Goal: Feedback & Contribution: Contribute content

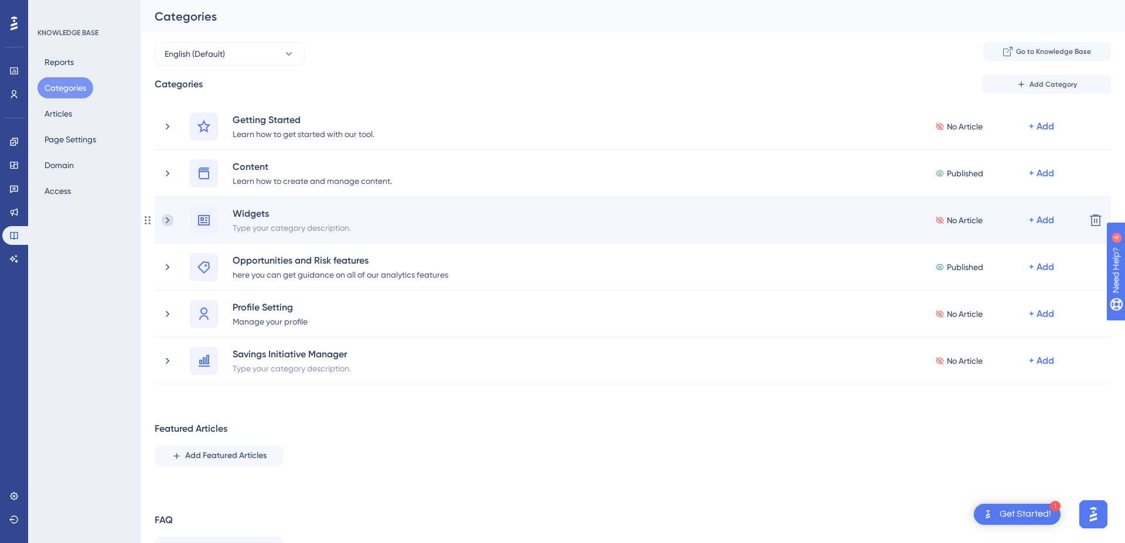
click at [164, 220] on icon at bounding box center [168, 221] width 12 height 12
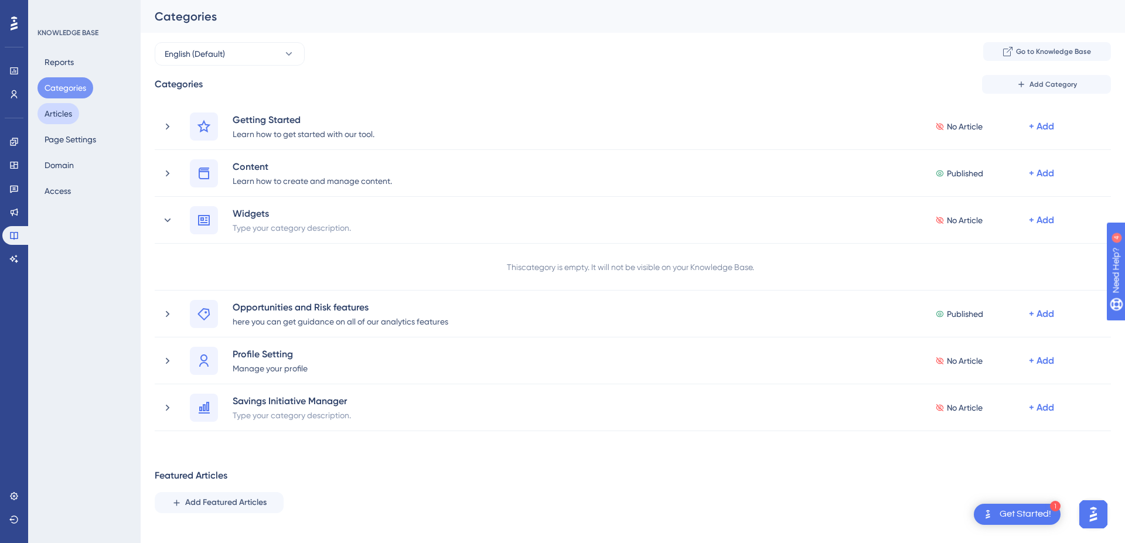
click at [63, 113] on button "Articles" at bounding box center [59, 113] width 42 height 21
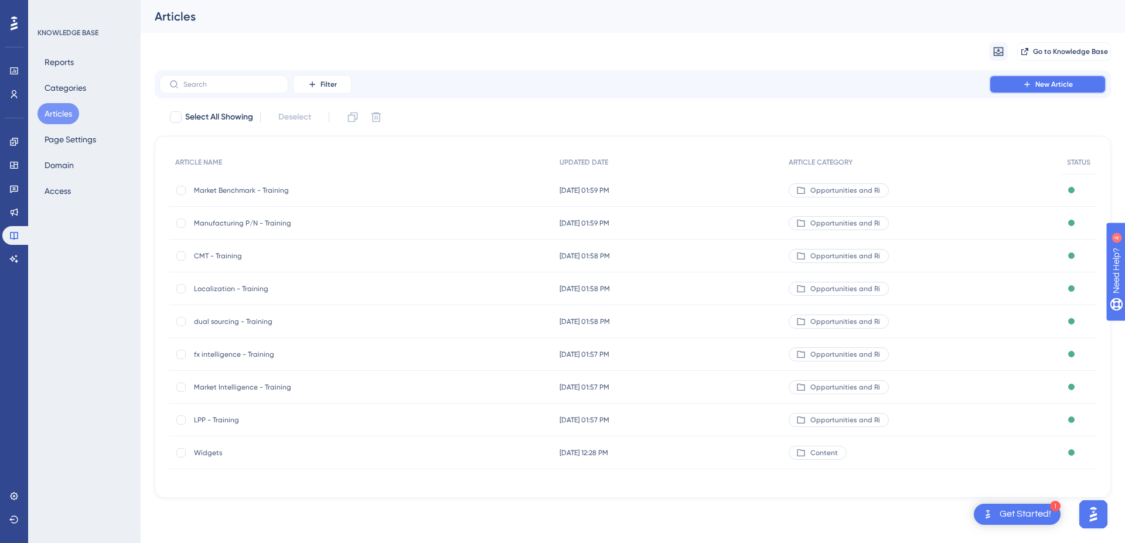
click at [1009, 90] on button "New Article" at bounding box center [1048, 84] width 117 height 19
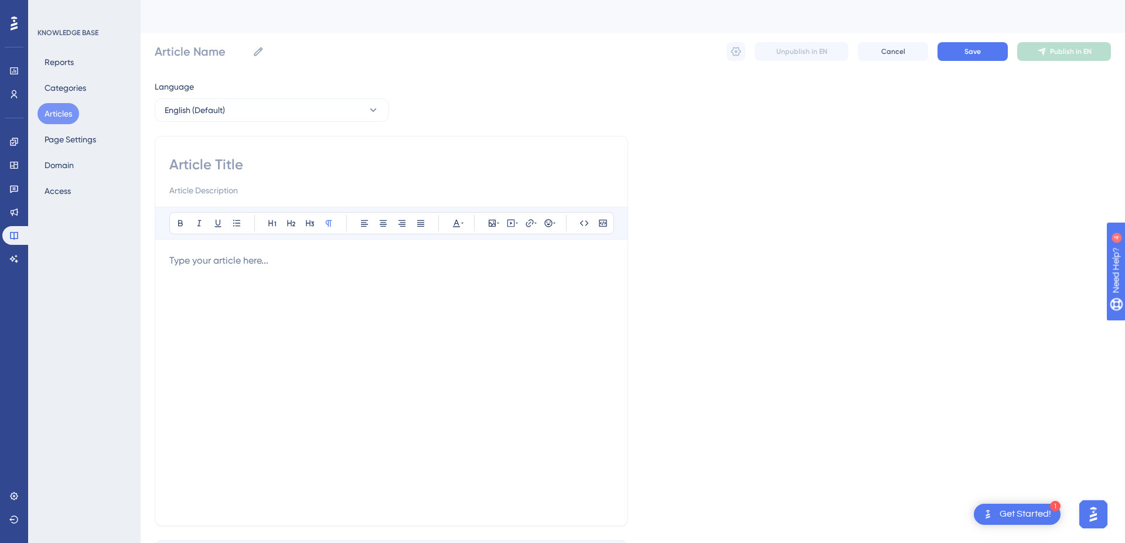
click at [348, 172] on input at bounding box center [391, 164] width 444 height 19
type input "I"
type input "Widgets on dashboard"
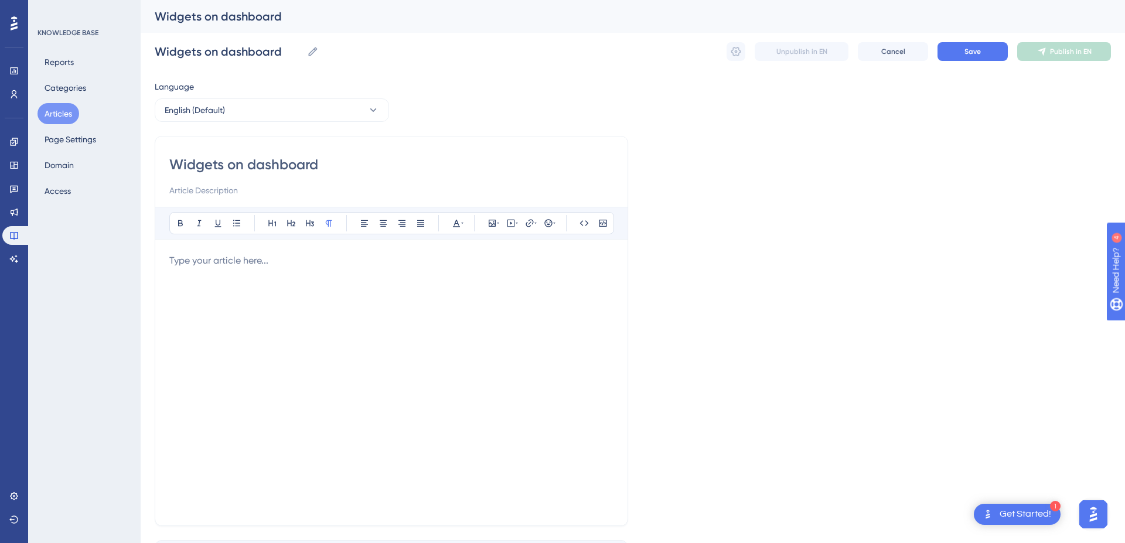
click at [447, 318] on div at bounding box center [391, 383] width 444 height 258
click at [466, 277] on div "What do they mean?" at bounding box center [391, 383] width 444 height 258
click at [516, 223] on icon at bounding box center [517, 223] width 2 height 9
click at [516, 223] on icon at bounding box center [517, 223] width 2 height 1
click at [355, 307] on div "What do they mean?" at bounding box center [391, 383] width 444 height 258
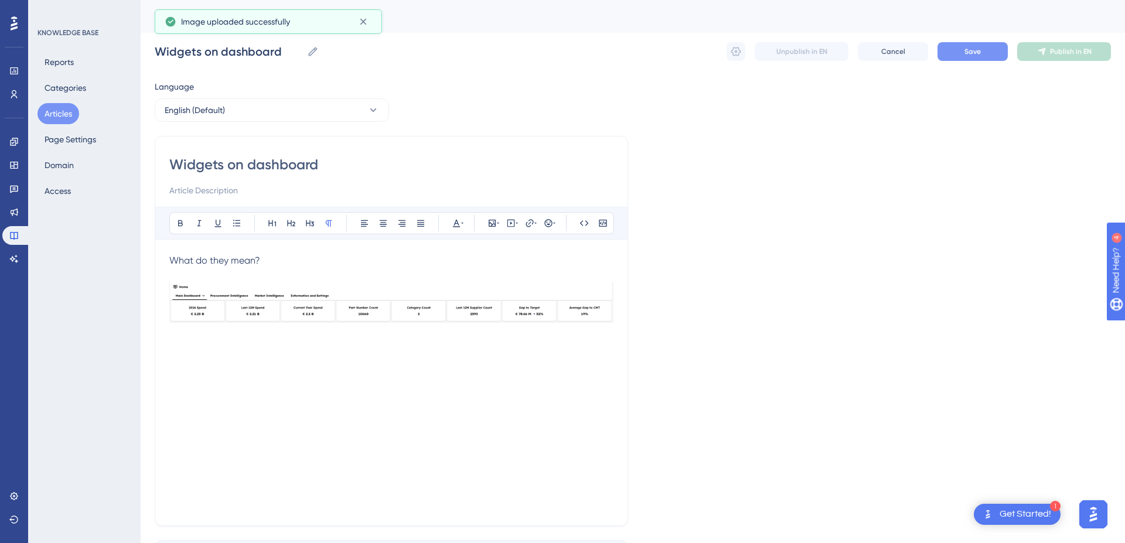
click at [972, 57] on button "Save" at bounding box center [973, 51] width 70 height 19
click at [742, 52] on icon at bounding box center [736, 52] width 12 height 12
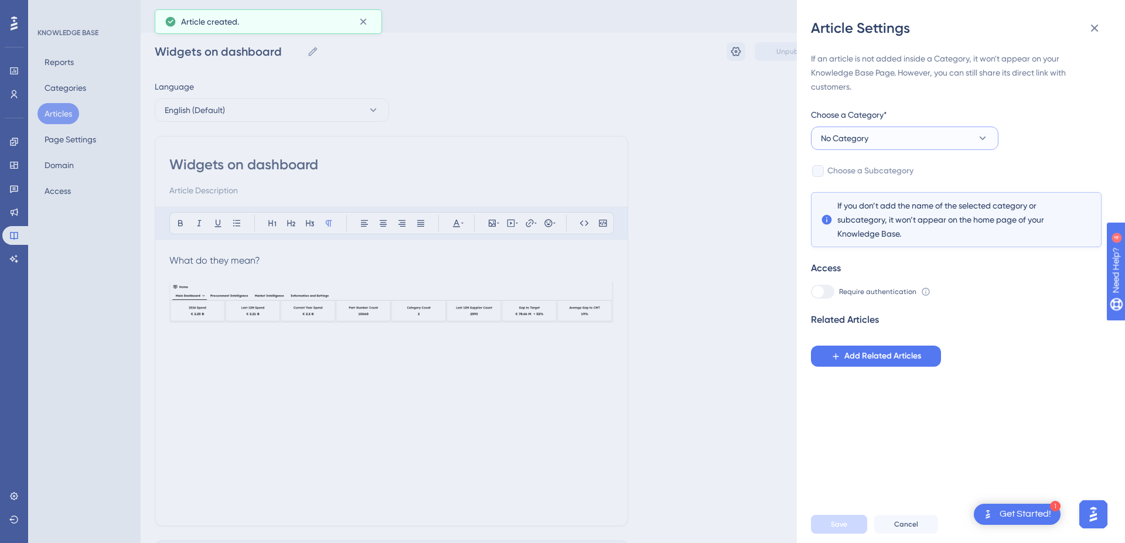
click at [939, 142] on button "No Category" at bounding box center [905, 138] width 188 height 23
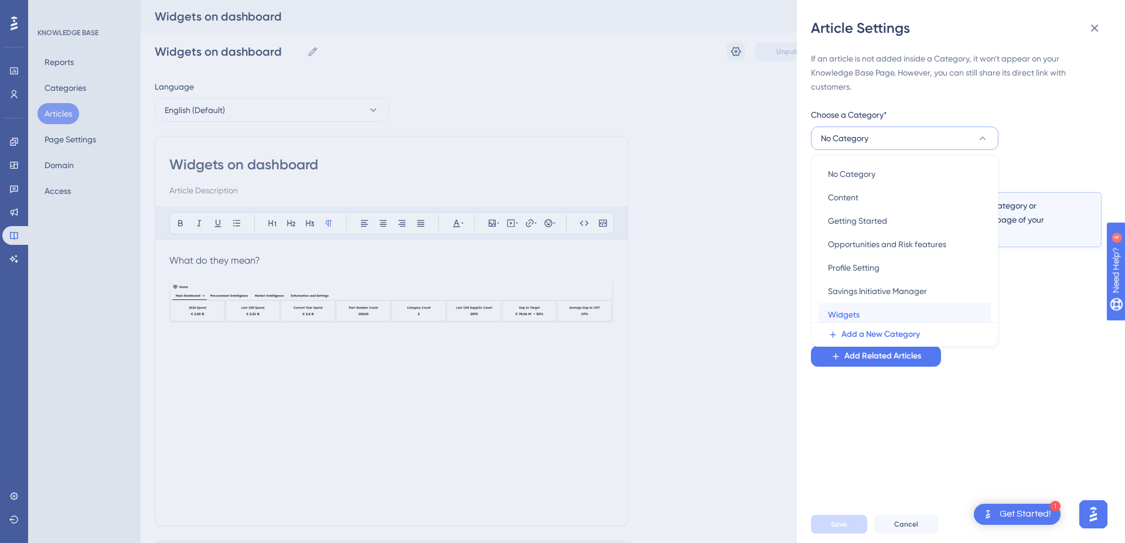
click at [881, 315] on div "Widgets Widgets" at bounding box center [905, 314] width 154 height 23
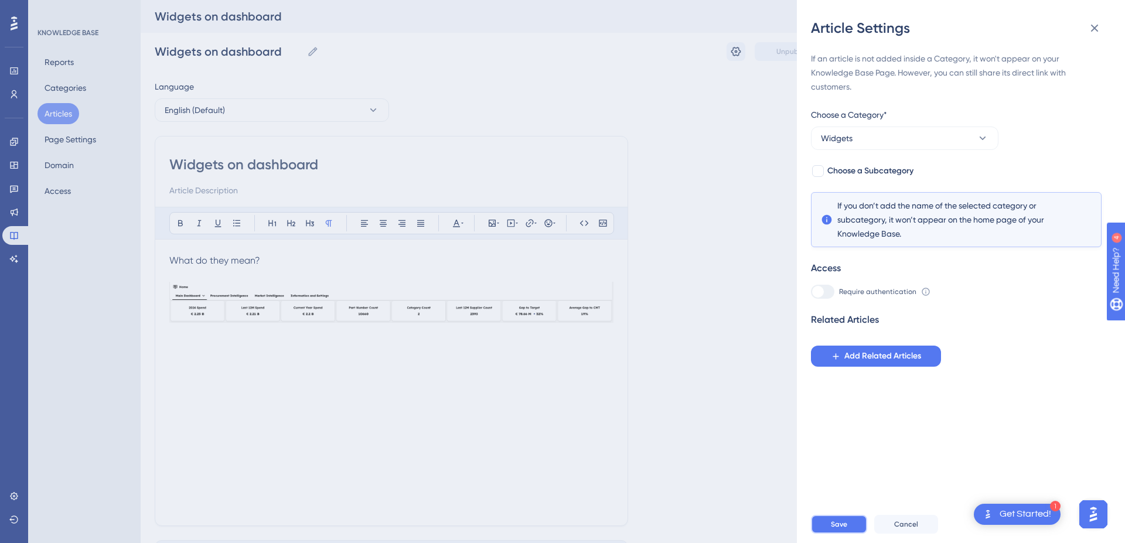
click at [852, 526] on button "Save" at bounding box center [839, 524] width 56 height 19
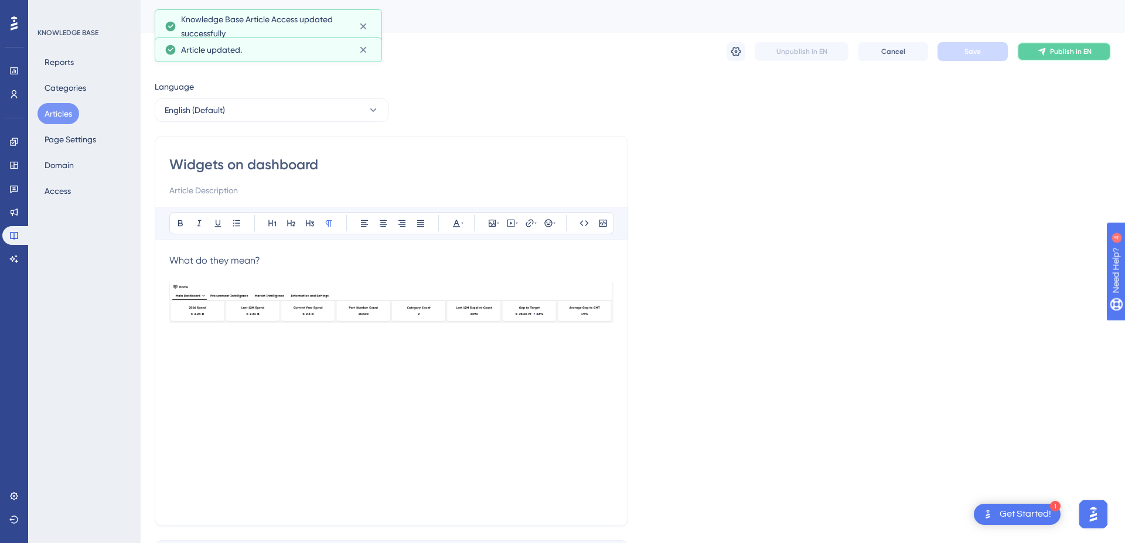
click at [1084, 50] on span "Publish in EN" at bounding box center [1071, 51] width 42 height 9
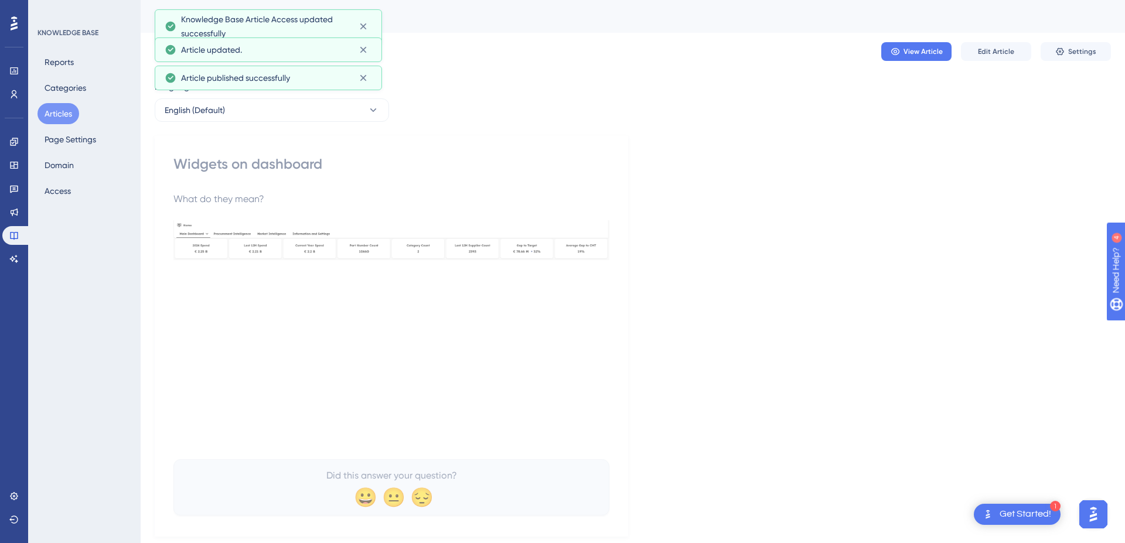
click at [62, 113] on button "Articles" at bounding box center [59, 113] width 42 height 21
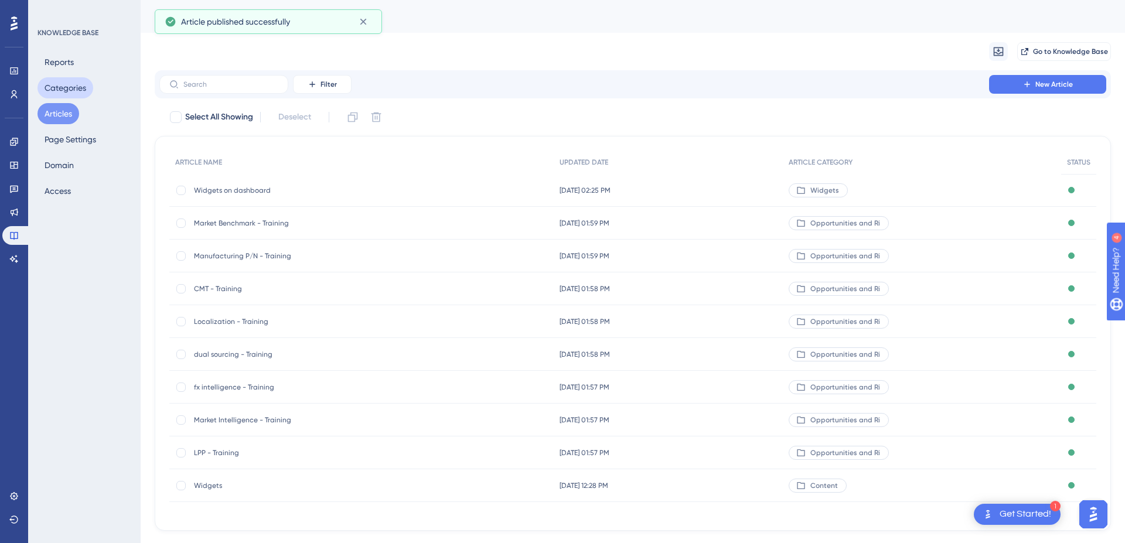
click at [53, 86] on button "Categories" at bounding box center [66, 87] width 56 height 21
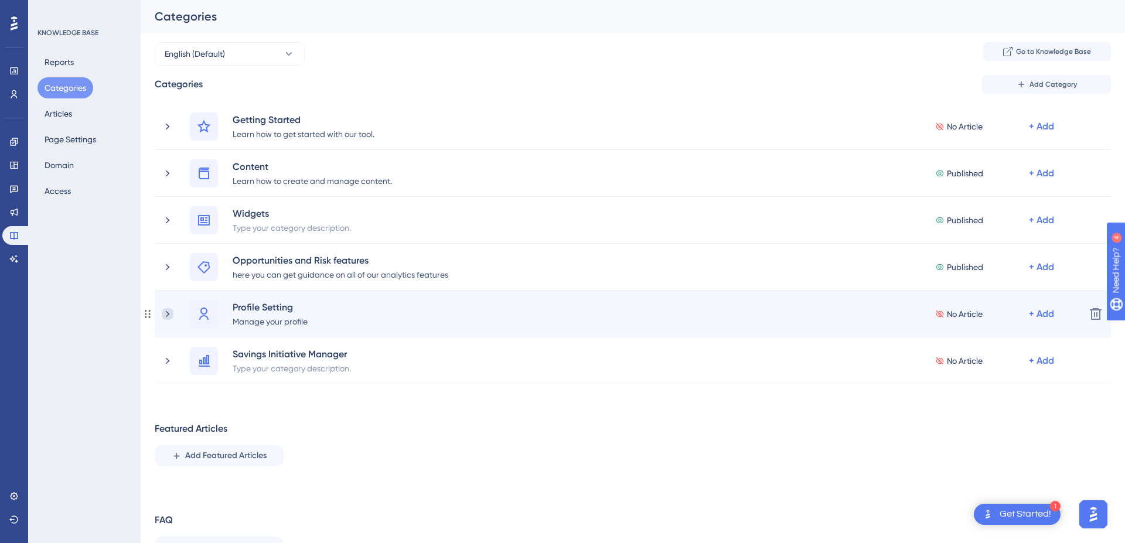
click at [169, 311] on icon at bounding box center [168, 314] width 12 height 12
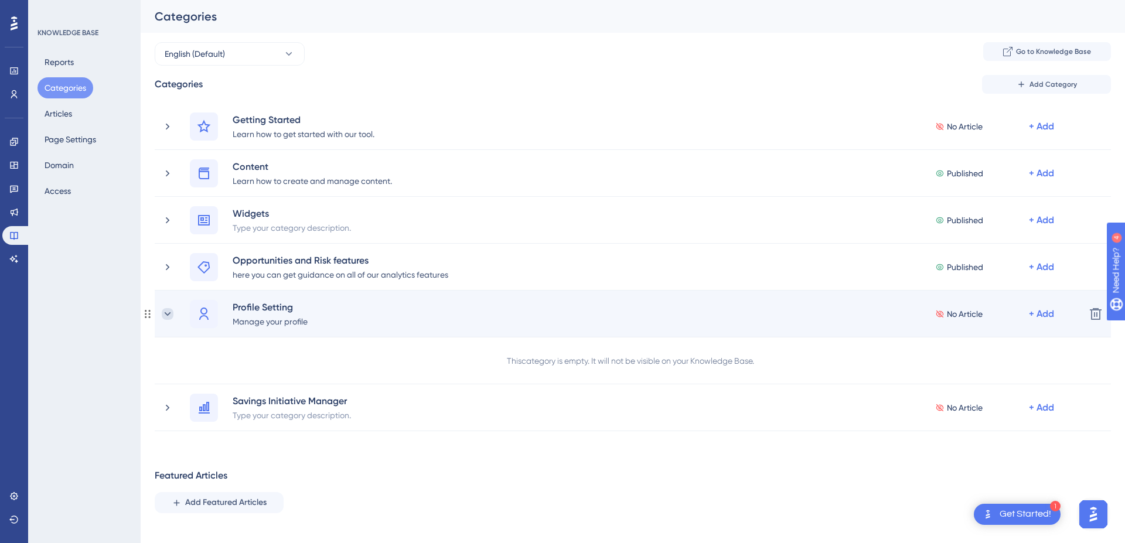
click at [164, 312] on icon at bounding box center [168, 314] width 12 height 12
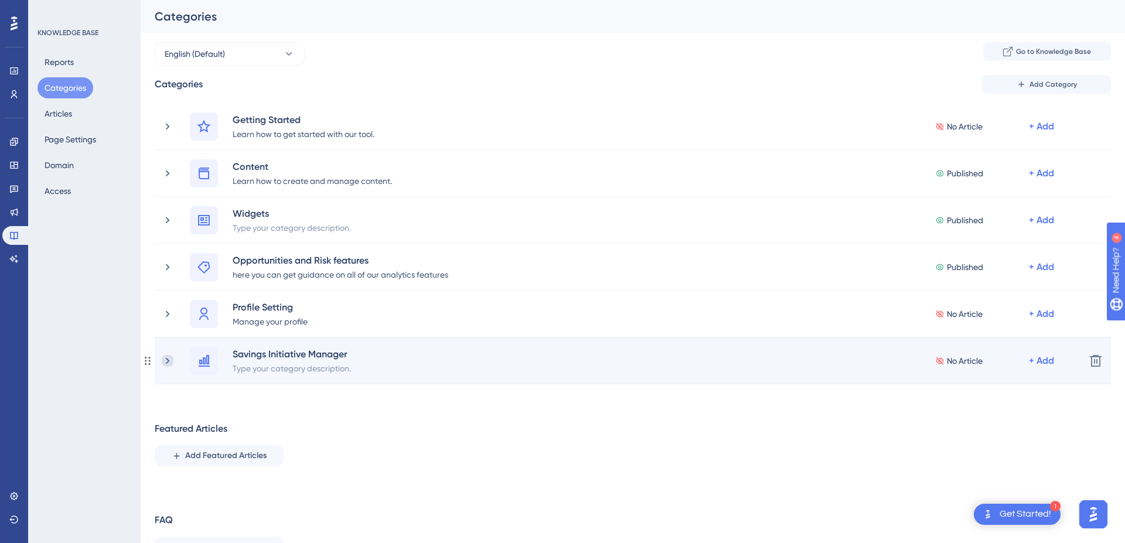
click at [170, 361] on icon at bounding box center [168, 361] width 12 height 12
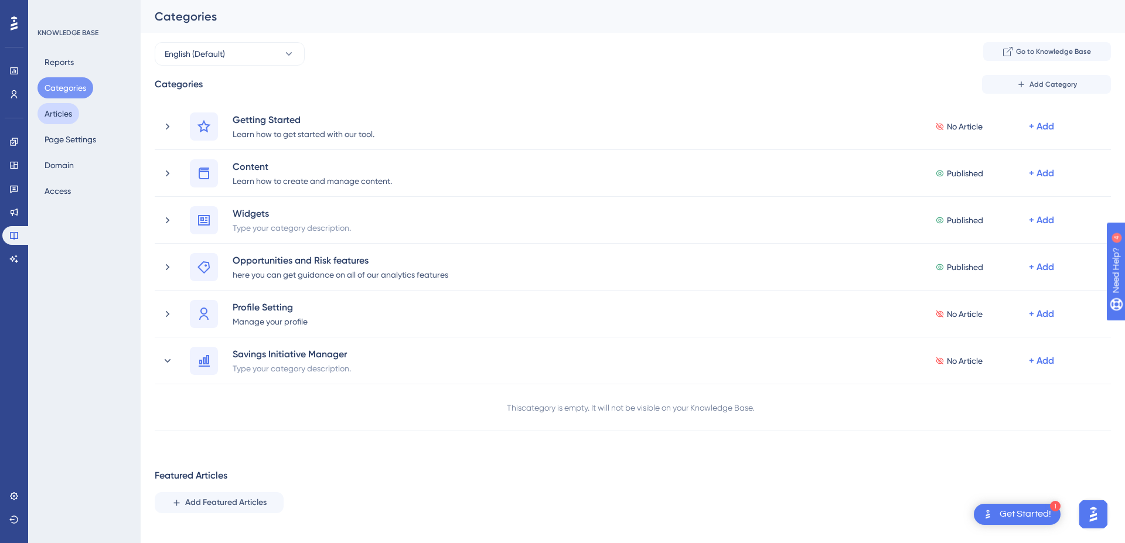
click at [49, 113] on button "Articles" at bounding box center [59, 113] width 42 height 21
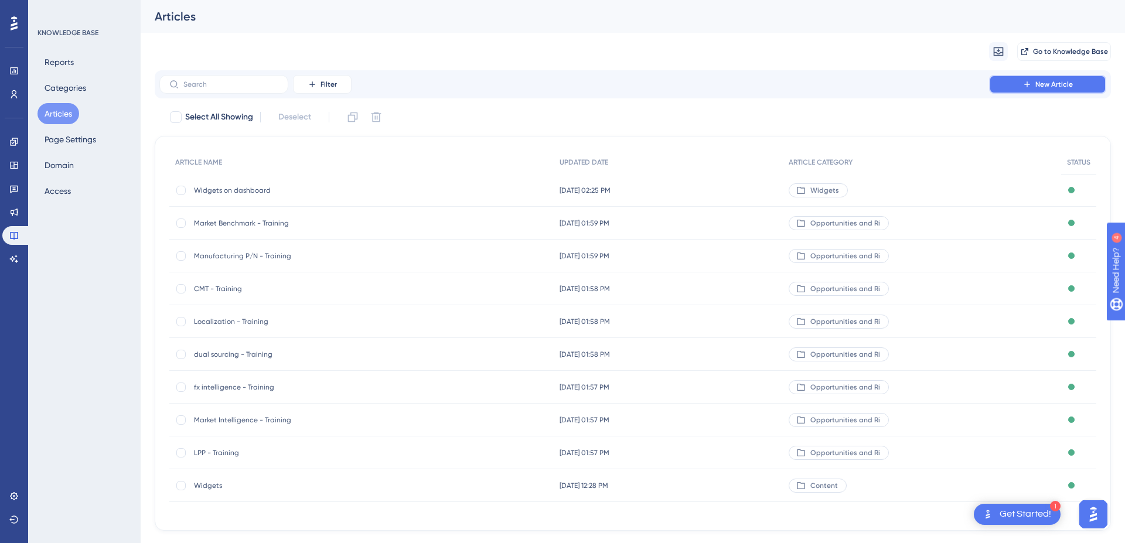
click at [1037, 89] on span "New Article" at bounding box center [1055, 84] width 38 height 9
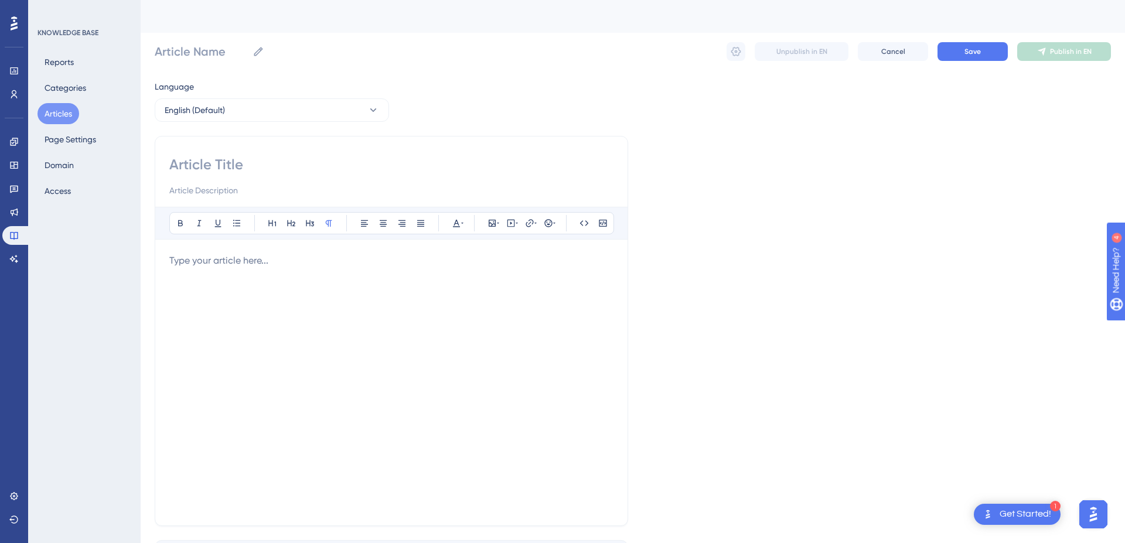
click at [332, 319] on div at bounding box center [391, 383] width 444 height 258
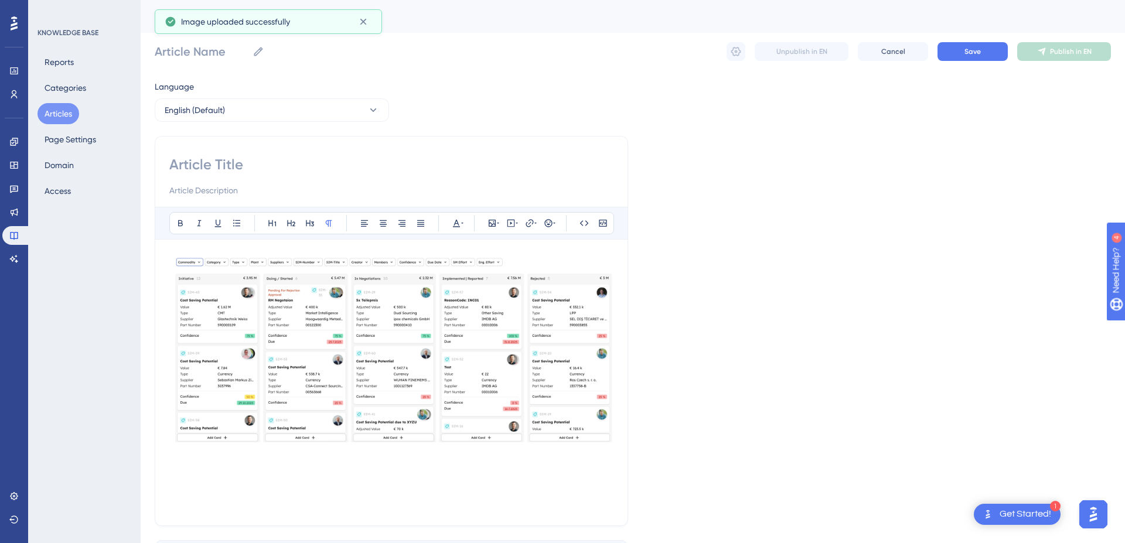
click at [207, 159] on input at bounding box center [391, 164] width 444 height 19
type input "SIM M"
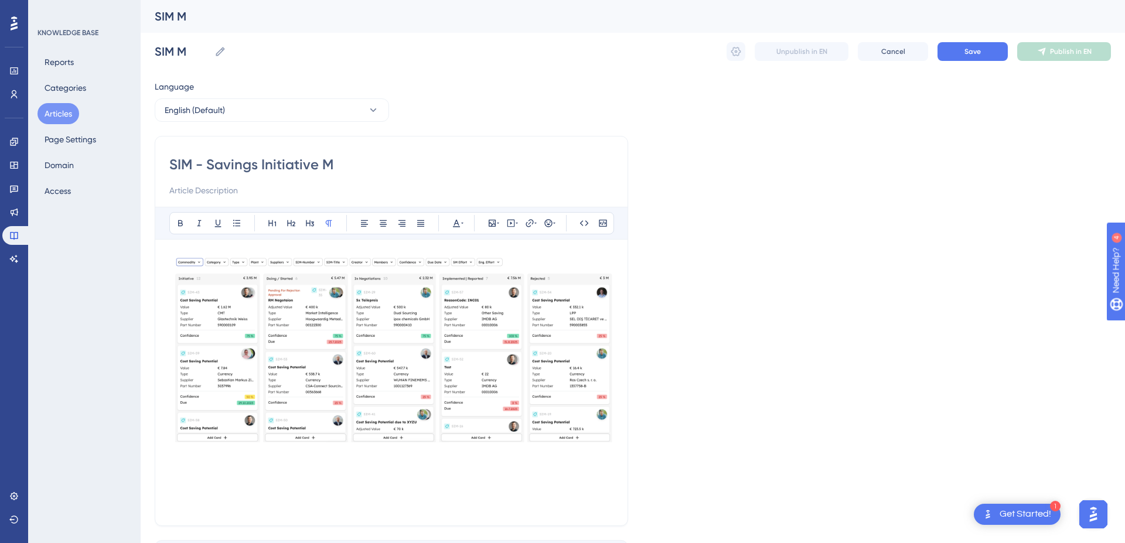
type input "SIM - Savings Initiative Ma"
type input "SIM - Savings Initiative Maager"
type input "SIM - Savings Initiative Manager"
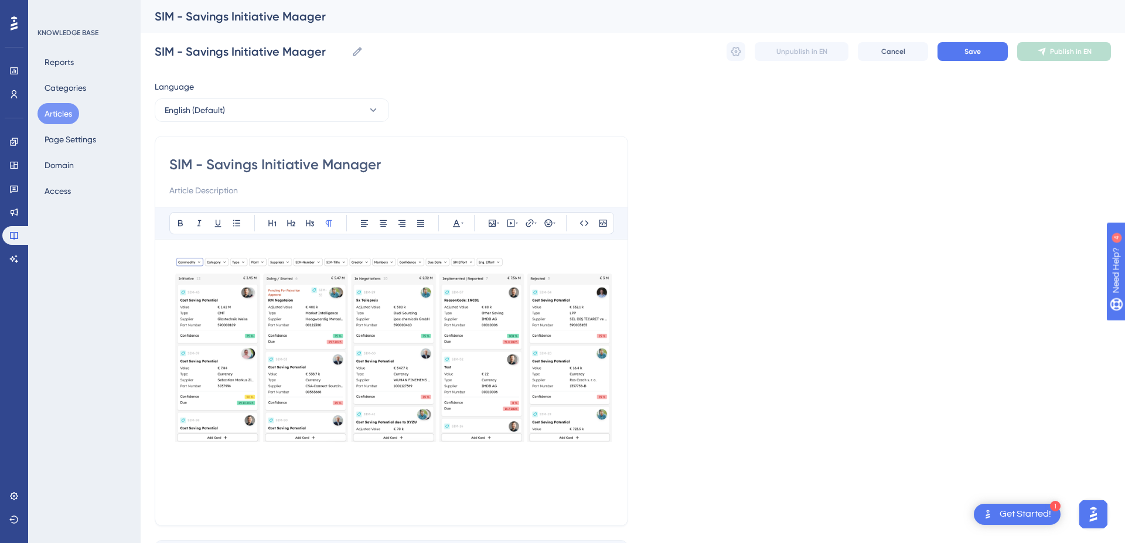
type input "SIM - Savings Initiative Manager"
click at [957, 48] on button "Save" at bounding box center [973, 51] width 70 height 19
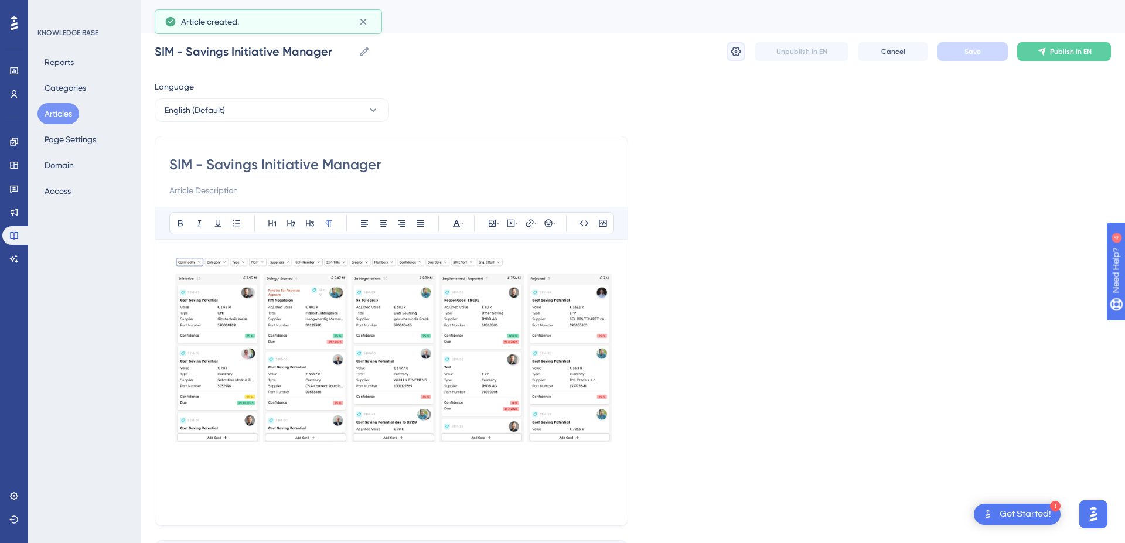
click at [739, 51] on icon at bounding box center [736, 52] width 12 height 12
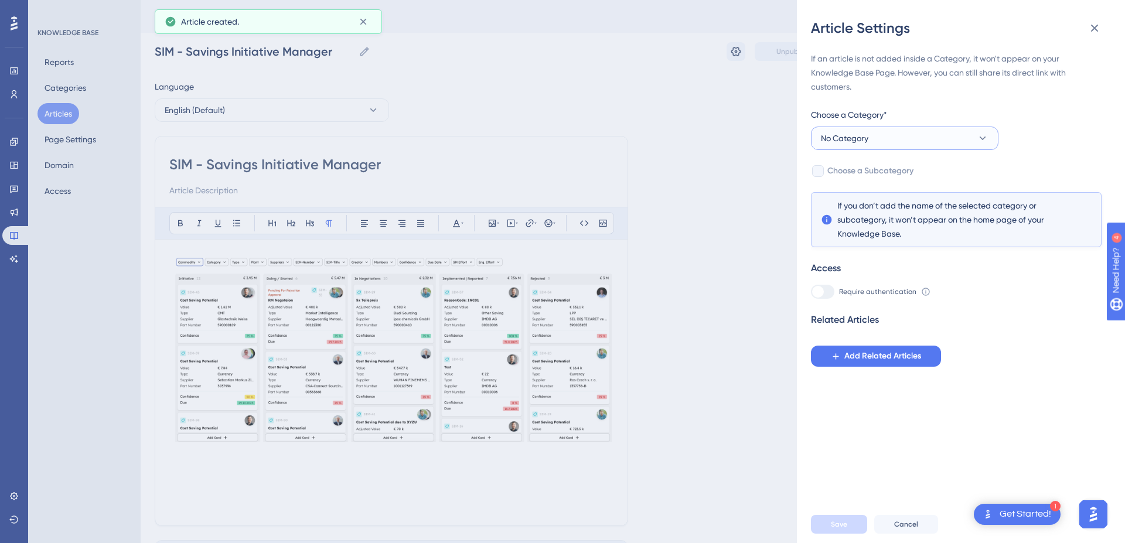
click at [914, 141] on button "No Category" at bounding box center [905, 138] width 188 height 23
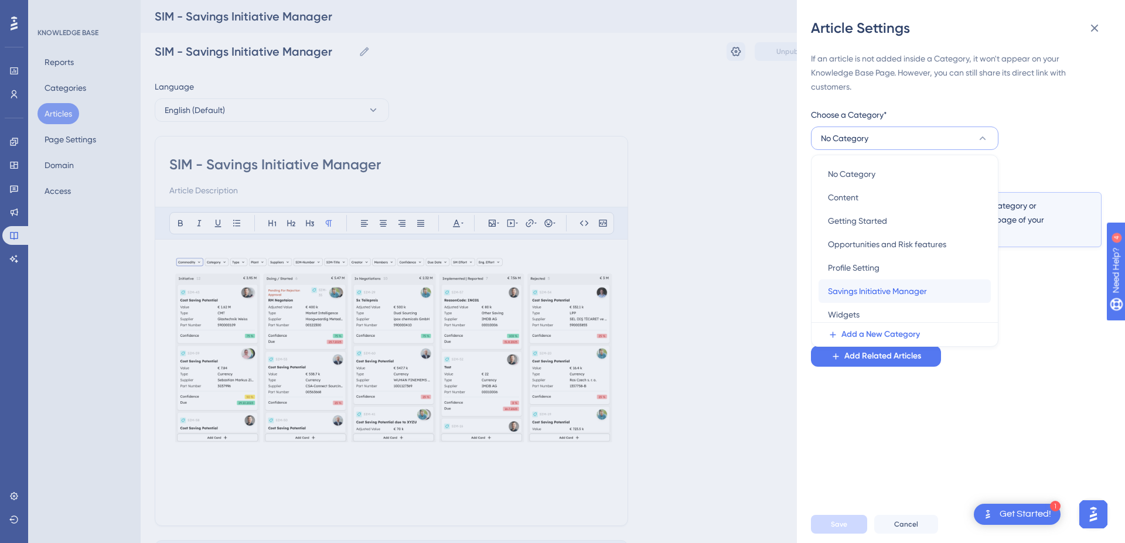
click at [892, 289] on span "Savings Initiative Manager" at bounding box center [877, 291] width 99 height 14
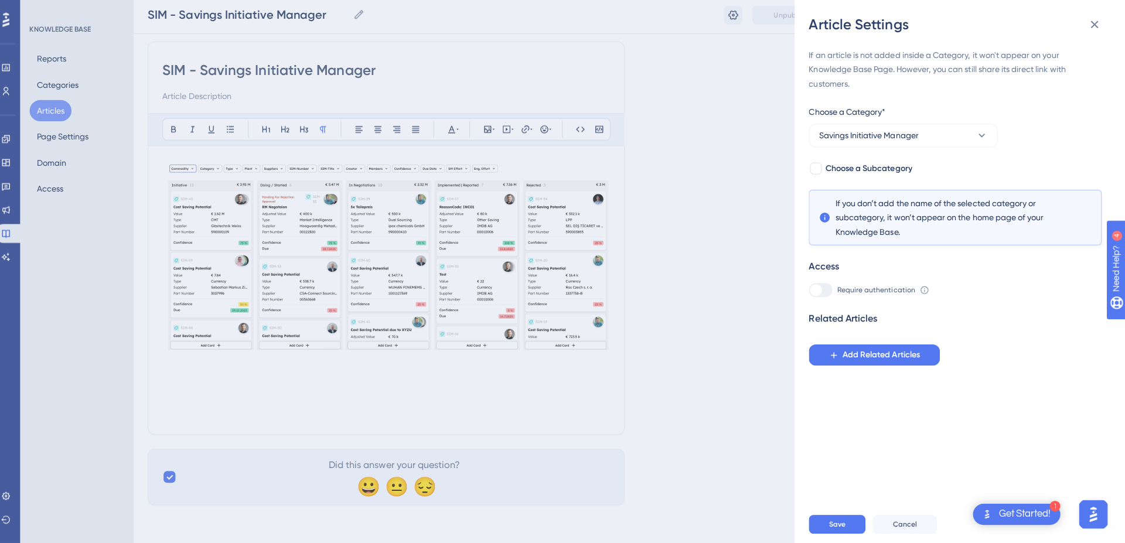
scroll to position [86, 0]
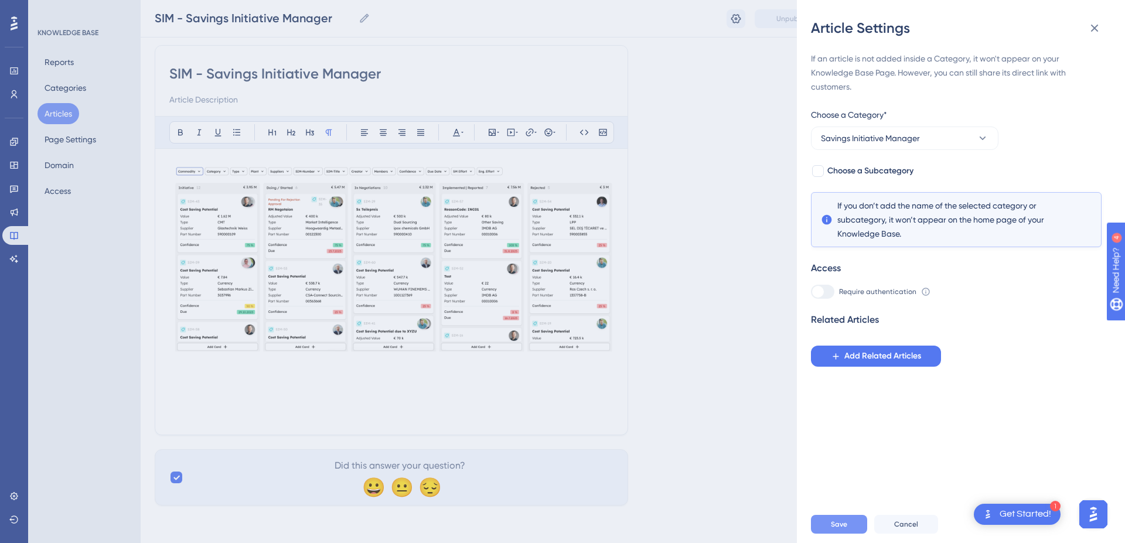
click at [840, 525] on span "Save" at bounding box center [839, 524] width 16 height 9
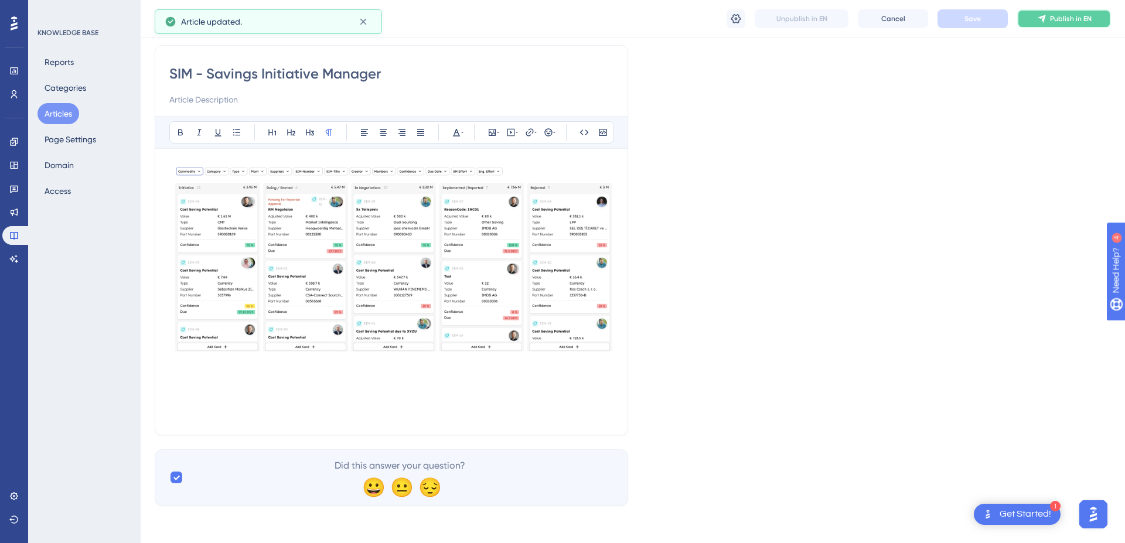
click at [1080, 19] on span "Publish in EN" at bounding box center [1071, 18] width 42 height 9
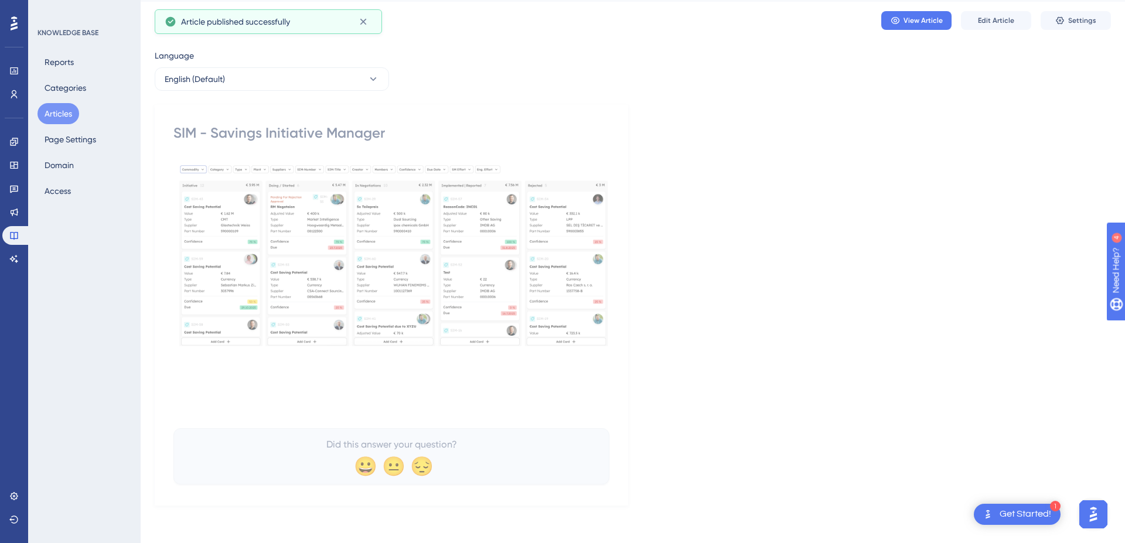
scroll to position [26, 0]
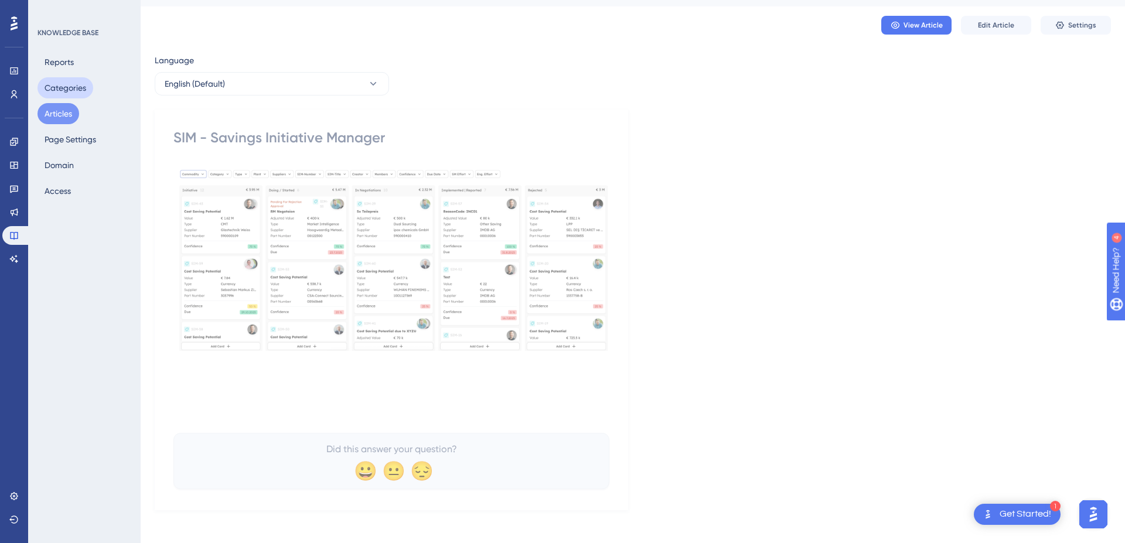
click at [69, 91] on button "Categories" at bounding box center [66, 87] width 56 height 21
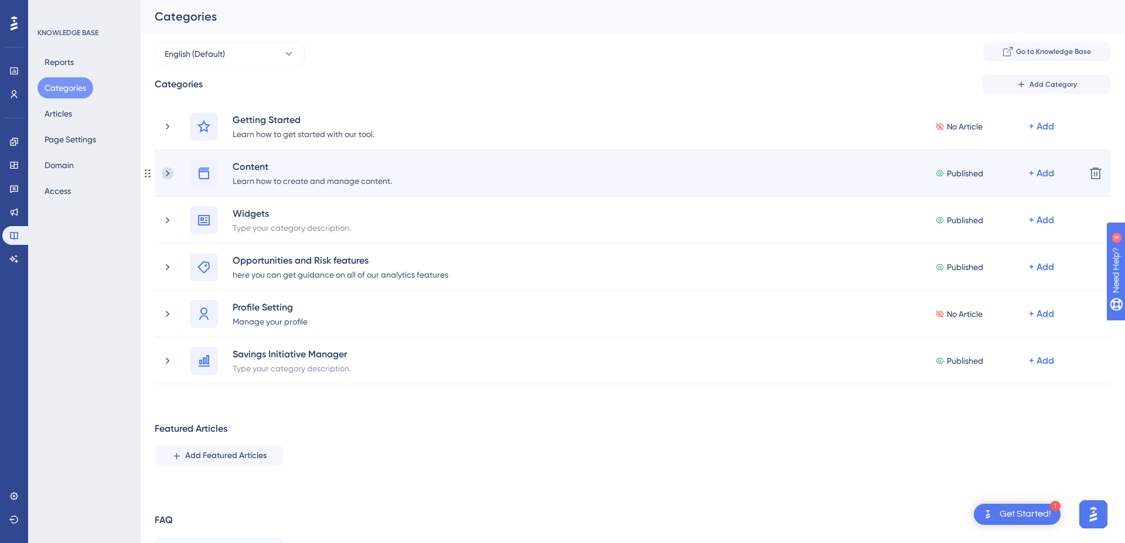
click at [165, 175] on icon at bounding box center [168, 174] width 12 height 12
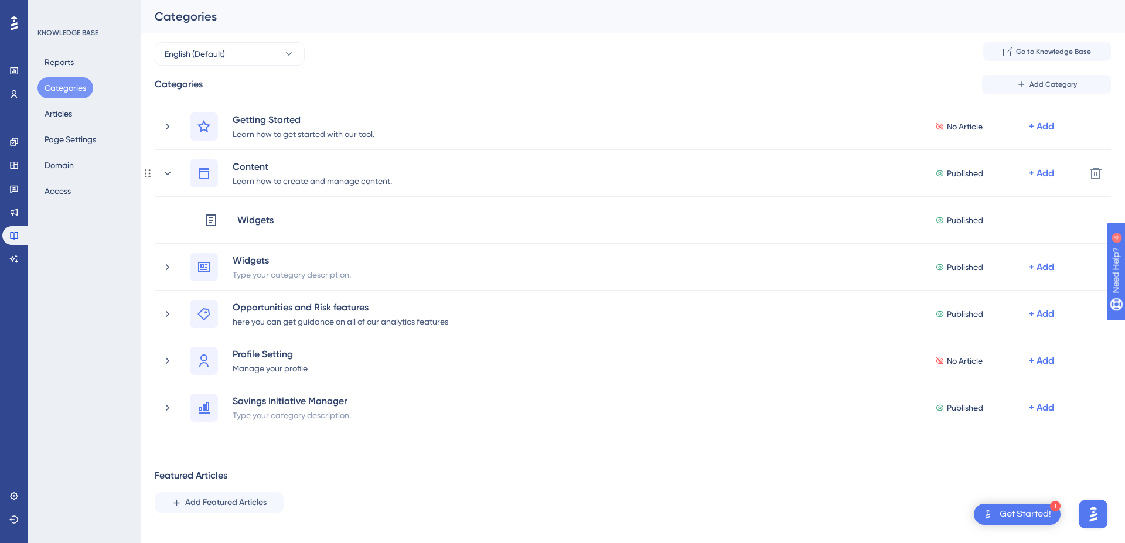
click at [165, 175] on icon at bounding box center [168, 174] width 12 height 12
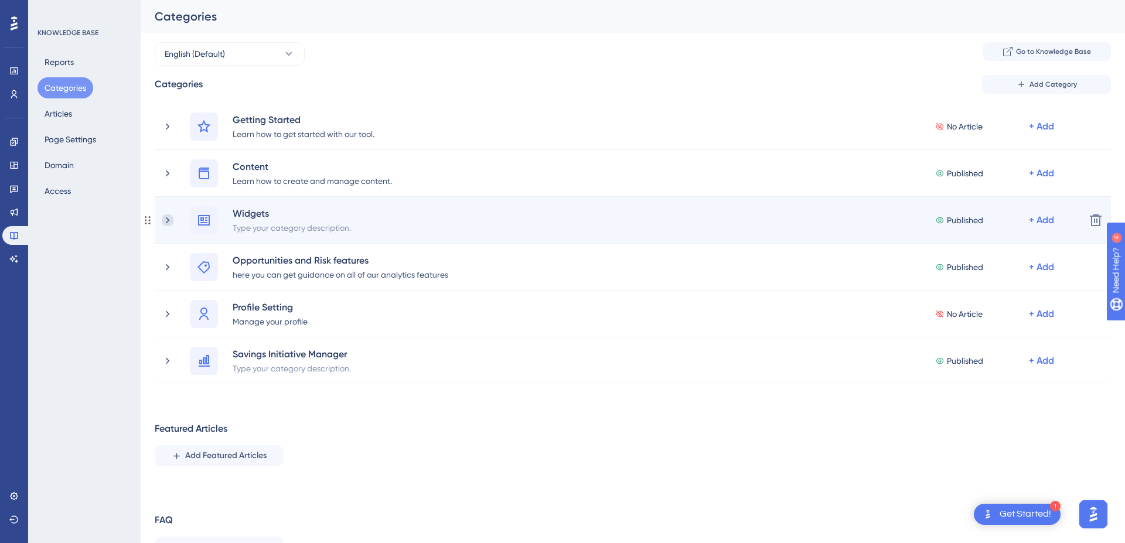
click at [172, 220] on icon at bounding box center [168, 221] width 12 height 12
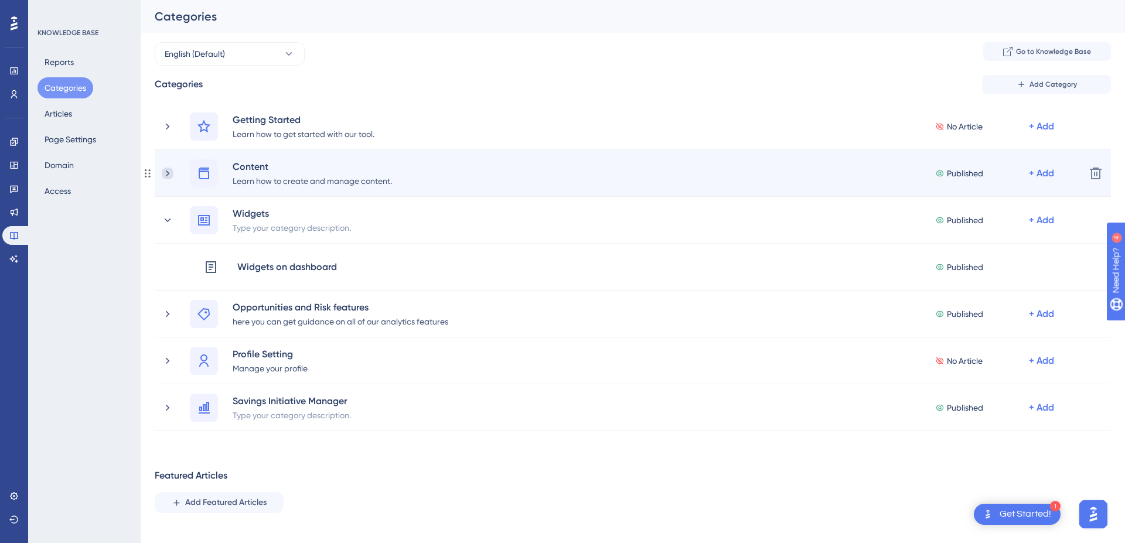
click at [168, 171] on icon at bounding box center [168, 174] width 12 height 12
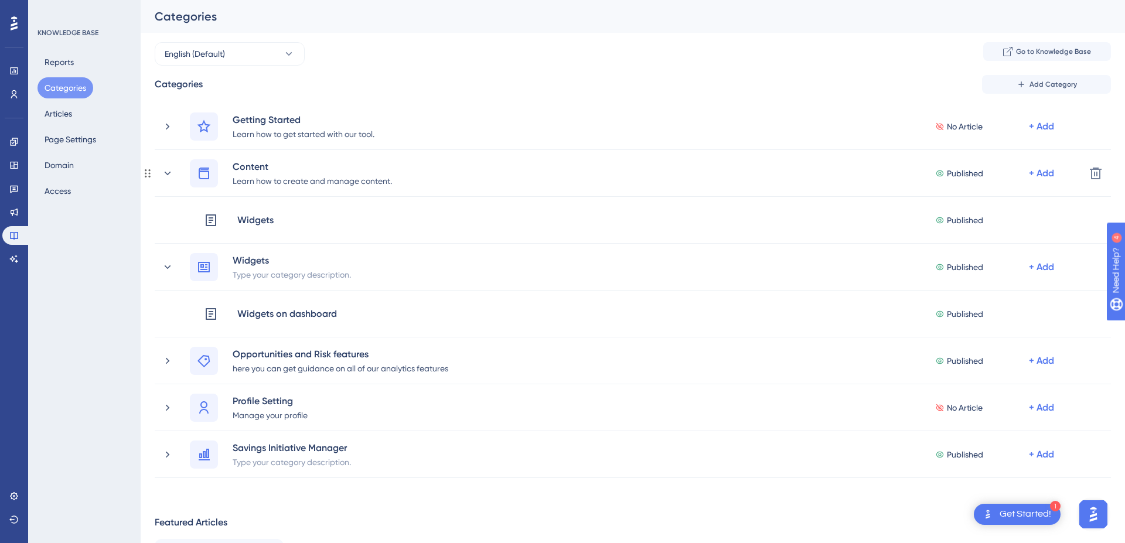
click at [168, 171] on icon at bounding box center [168, 174] width 12 height 12
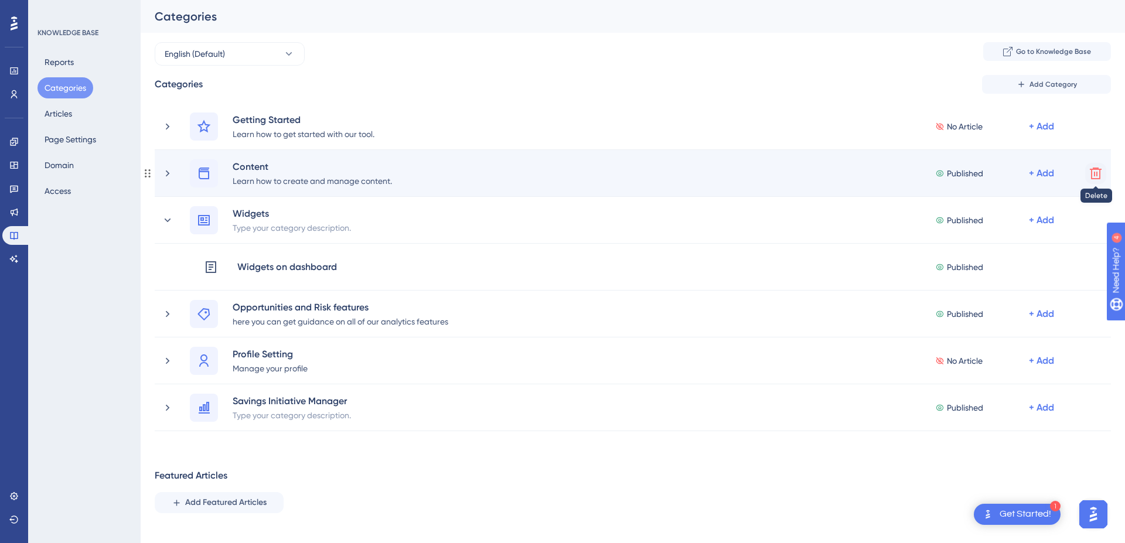
click at [1096, 171] on icon at bounding box center [1096, 173] width 14 height 14
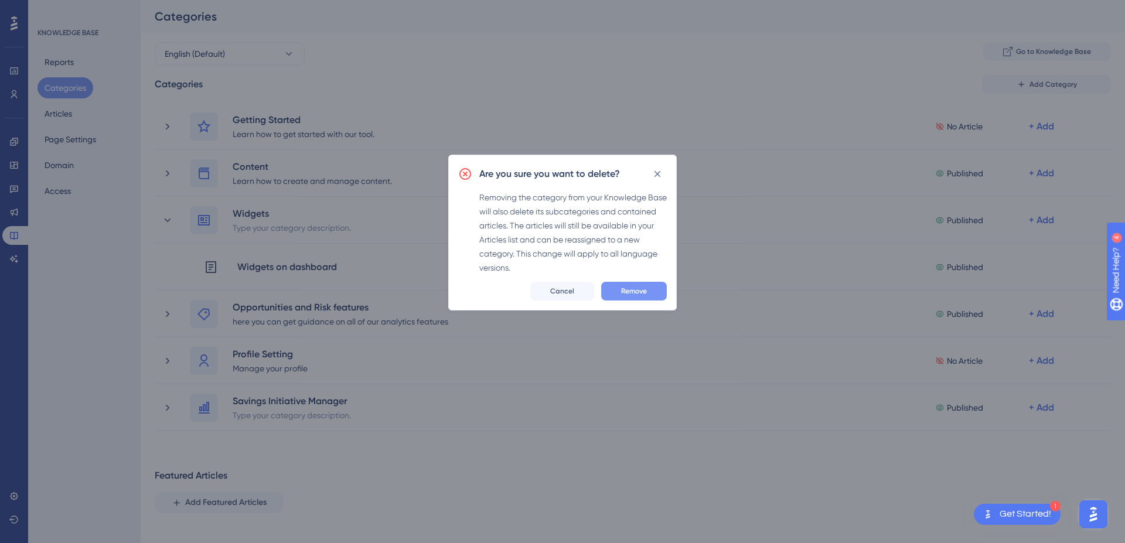
click at [643, 287] on span "Remove" at bounding box center [634, 291] width 26 height 9
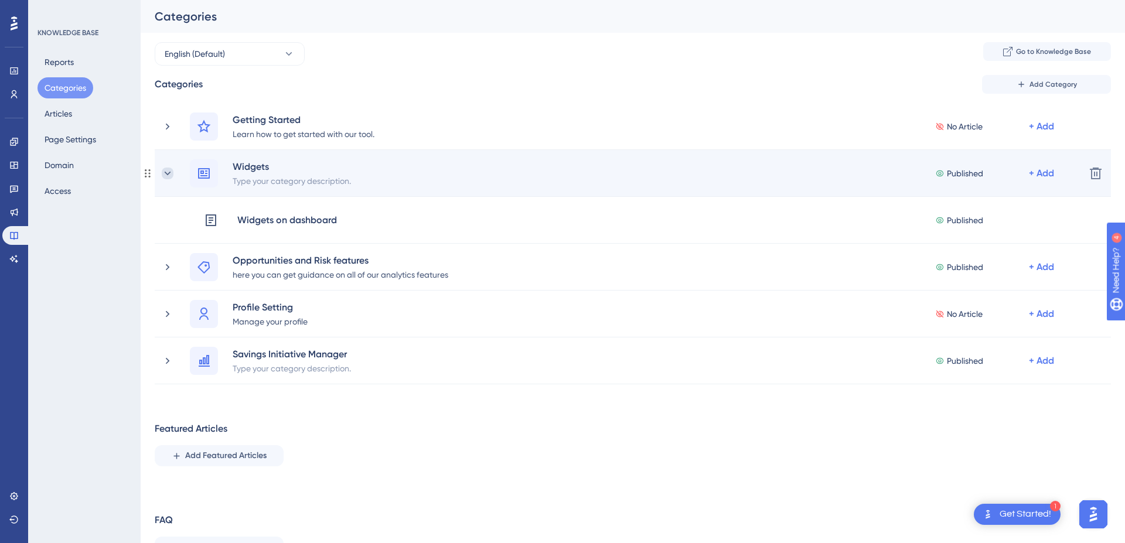
click at [168, 174] on icon at bounding box center [168, 174] width 12 height 12
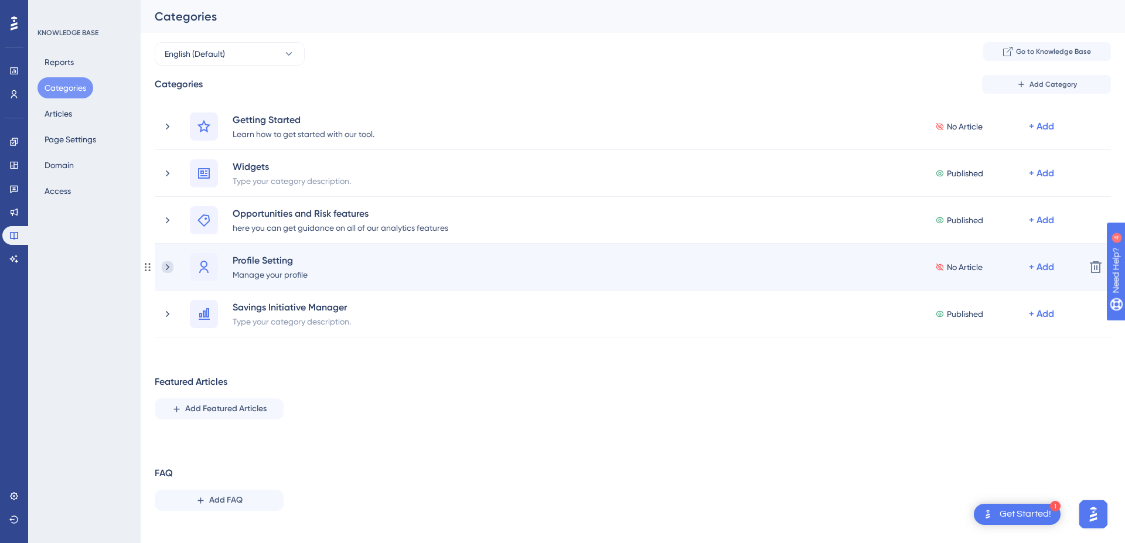
click at [162, 266] on icon at bounding box center [168, 267] width 12 height 12
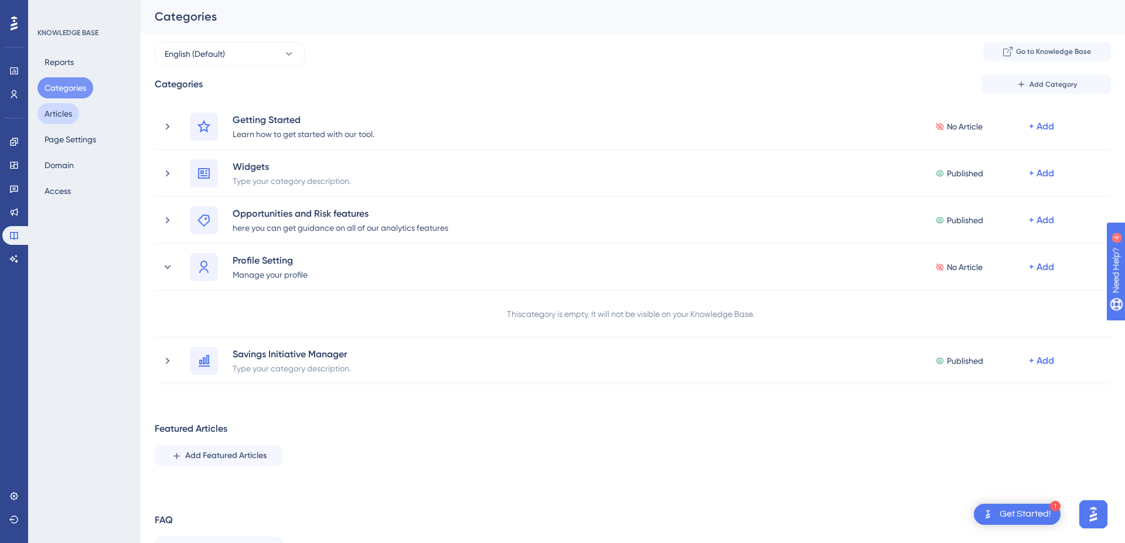
click at [69, 116] on button "Articles" at bounding box center [59, 113] width 42 height 21
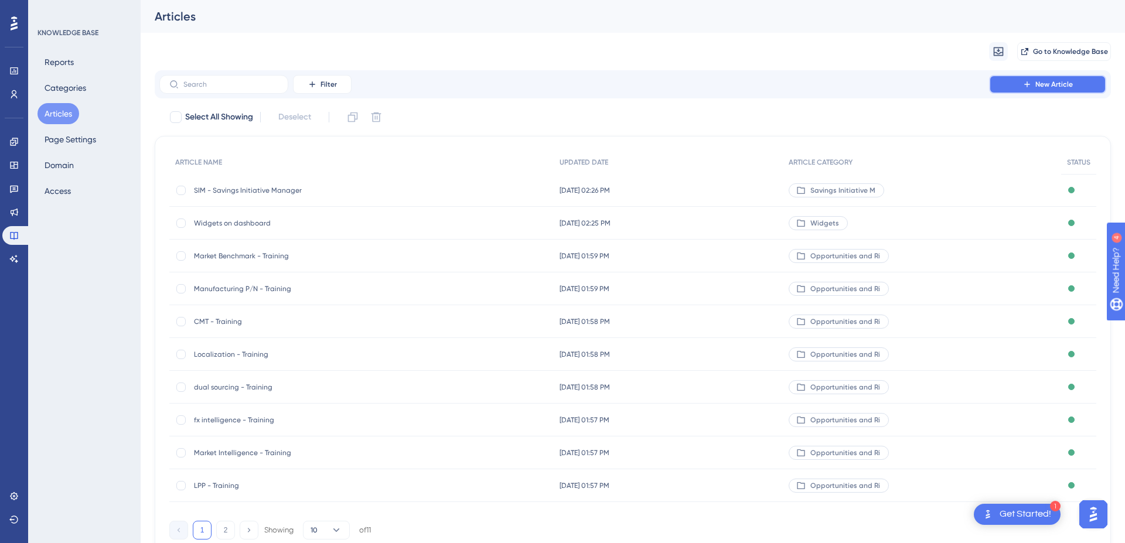
click at [1011, 90] on button "New Article" at bounding box center [1048, 84] width 117 height 19
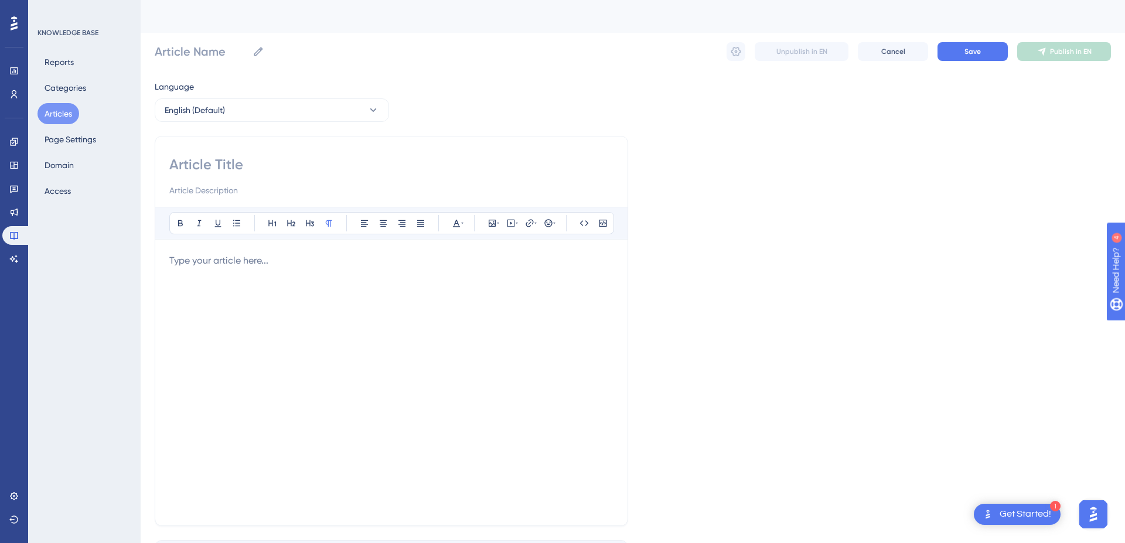
click at [273, 264] on p at bounding box center [391, 261] width 444 height 14
click at [222, 163] on input at bounding box center [391, 164] width 444 height 19
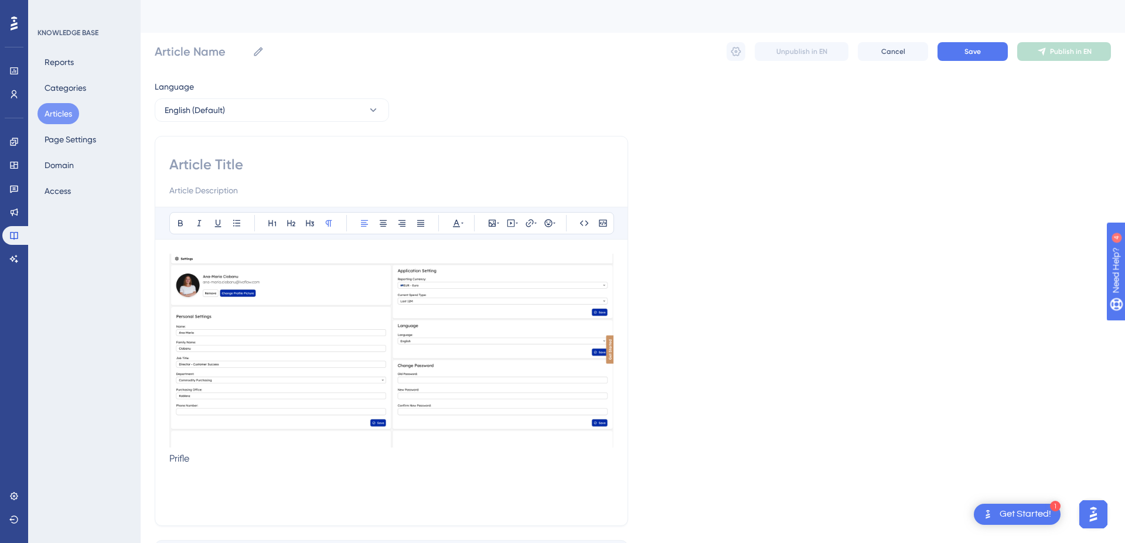
click at [178, 455] on span "Prifle" at bounding box center [179, 458] width 20 height 11
click at [194, 166] on input at bounding box center [391, 164] width 444 height 19
type input "Pro"
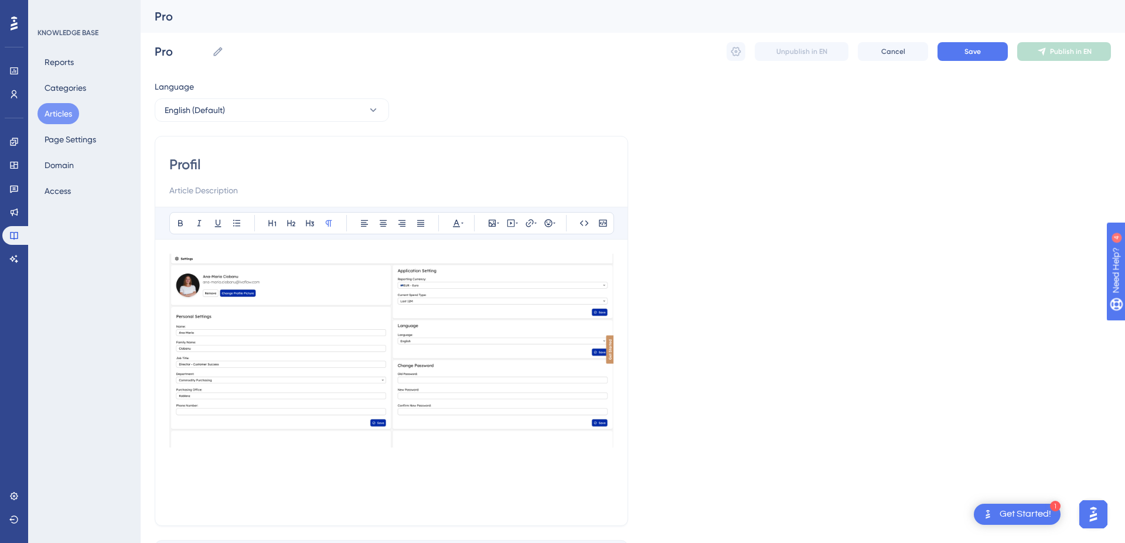
type input "Profile"
click at [957, 51] on button "Save" at bounding box center [973, 51] width 70 height 19
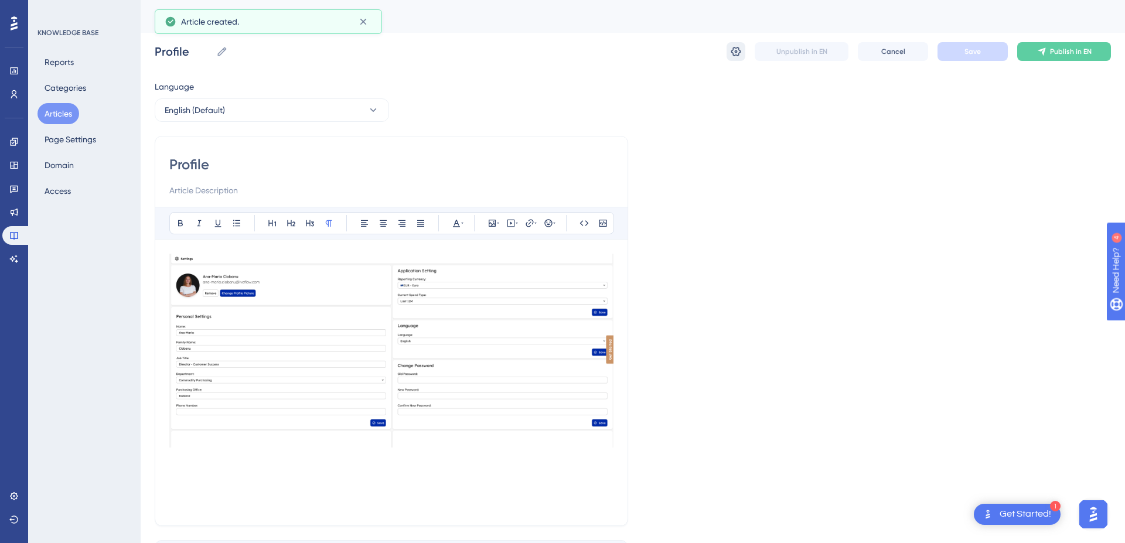
click at [737, 52] on icon at bounding box center [737, 51] width 10 height 9
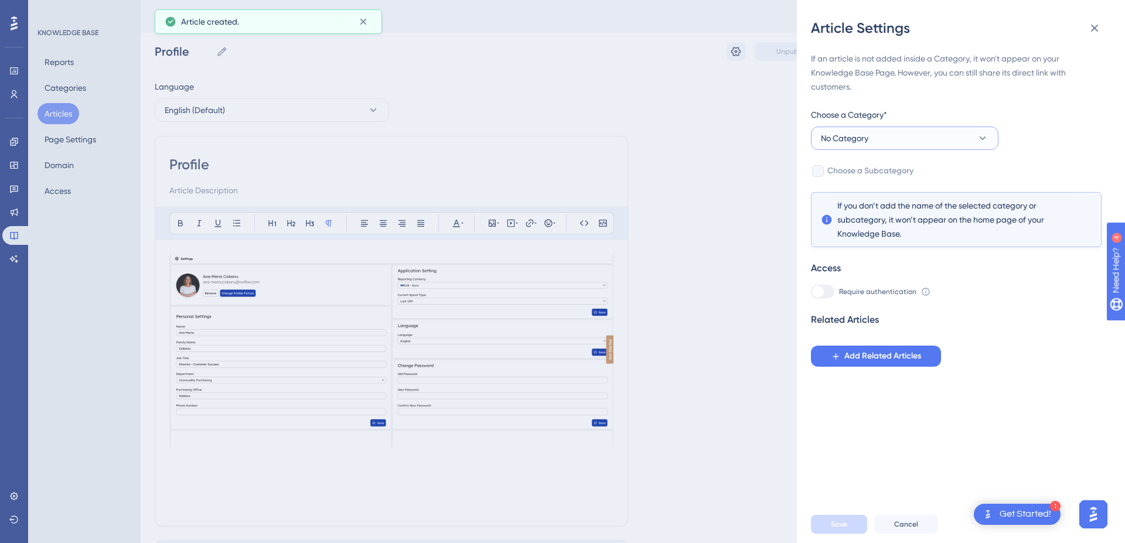
click at [928, 131] on button "No Category" at bounding box center [905, 138] width 188 height 23
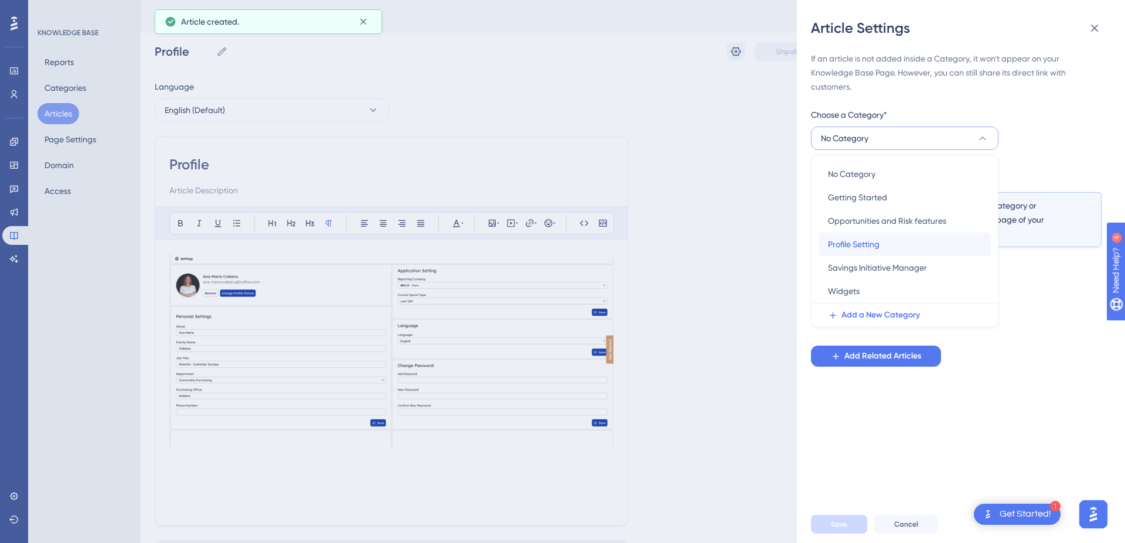
click at [878, 242] on span "Profile Setting" at bounding box center [854, 244] width 52 height 14
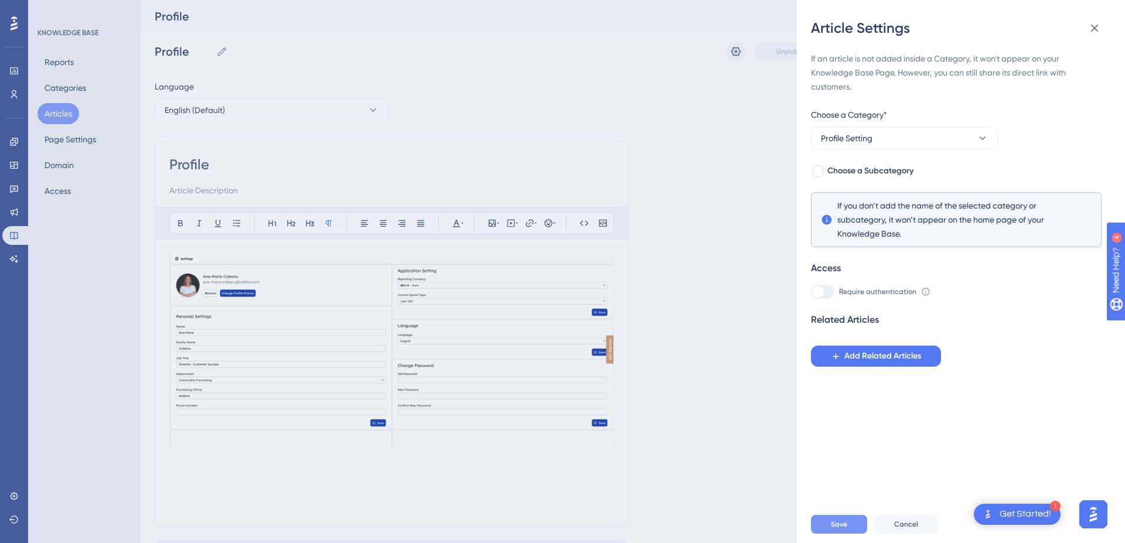
click at [817, 523] on button "Save" at bounding box center [839, 524] width 56 height 19
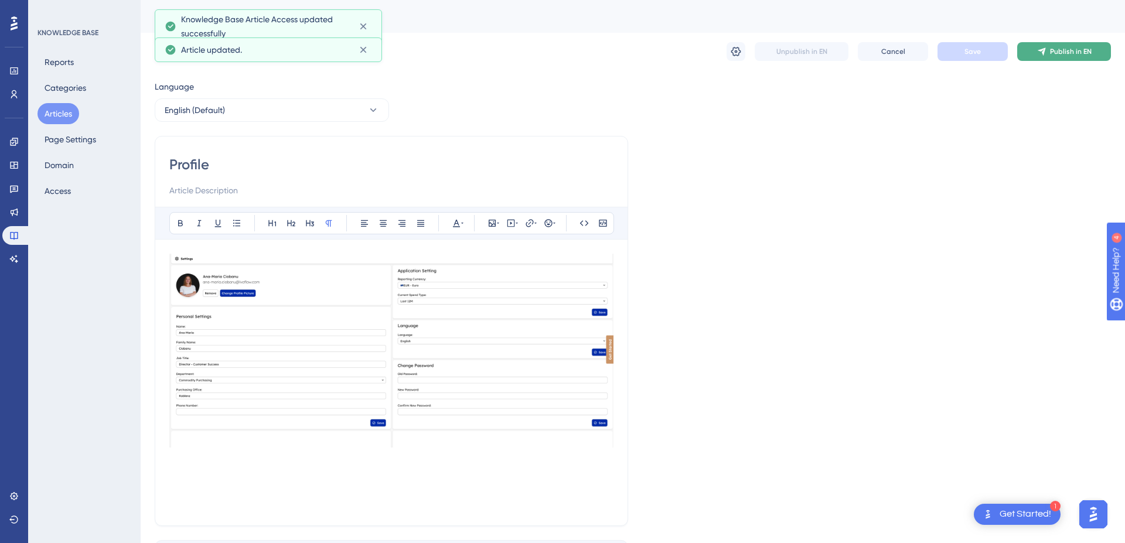
click at [1072, 56] on button "Publish in EN" at bounding box center [1065, 51] width 94 height 19
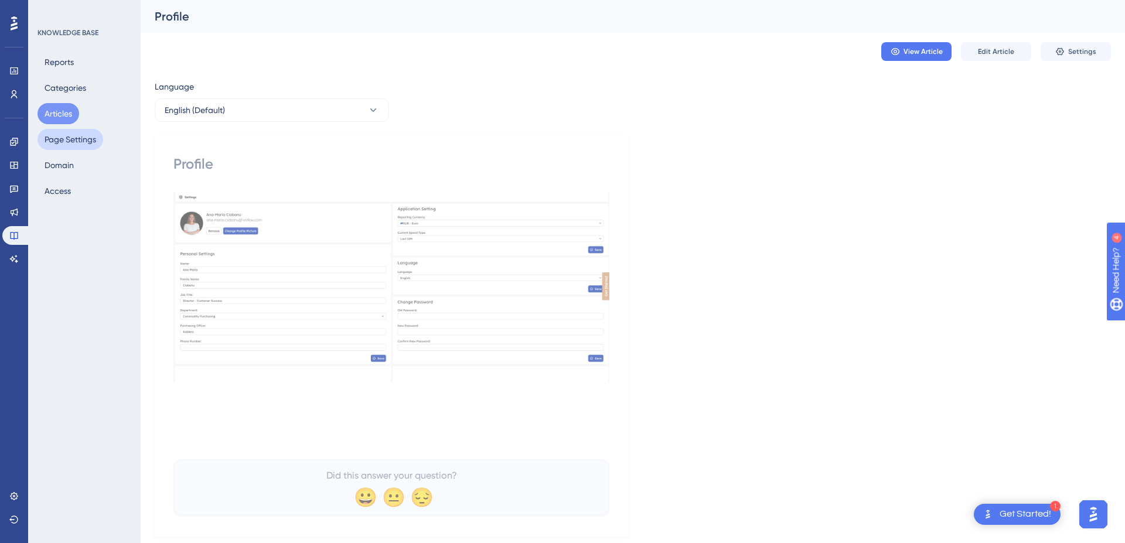
click at [62, 140] on button "Page Settings" at bounding box center [71, 139] width 66 height 21
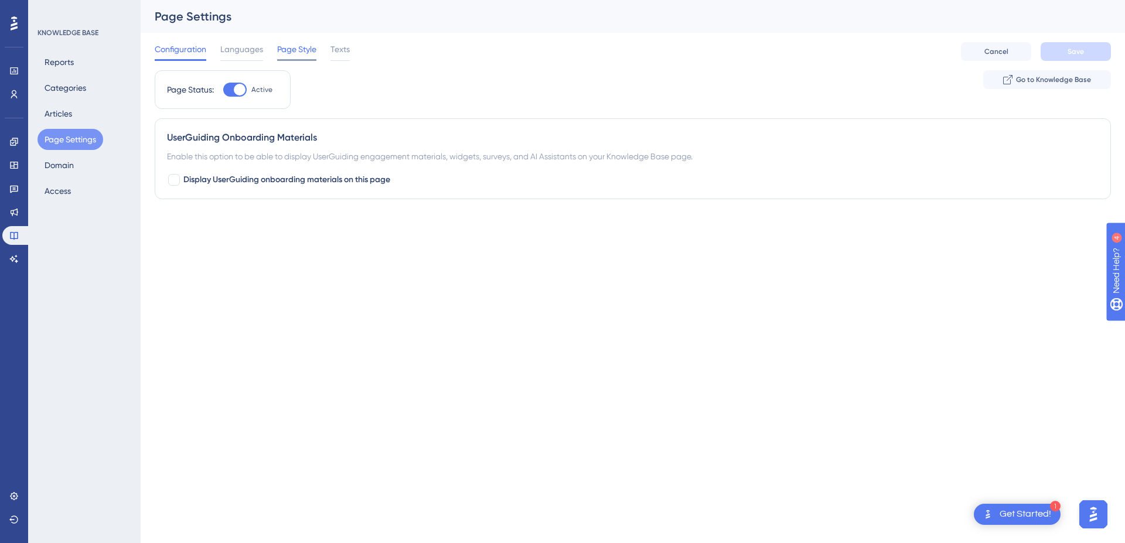
click at [296, 44] on span "Page Style" at bounding box center [296, 49] width 39 height 14
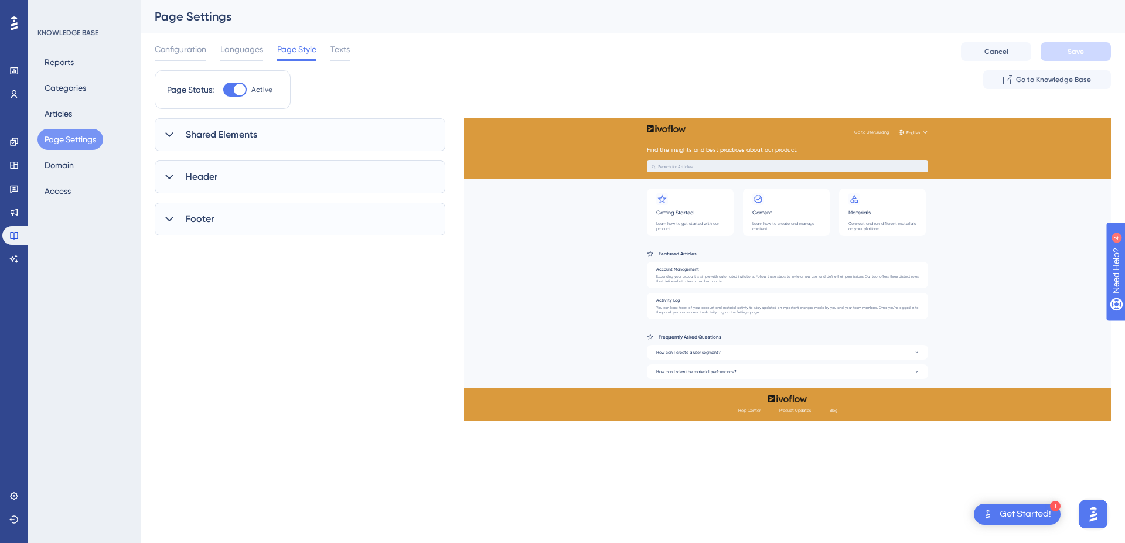
click at [298, 126] on div "Shared Elements" at bounding box center [300, 134] width 291 height 33
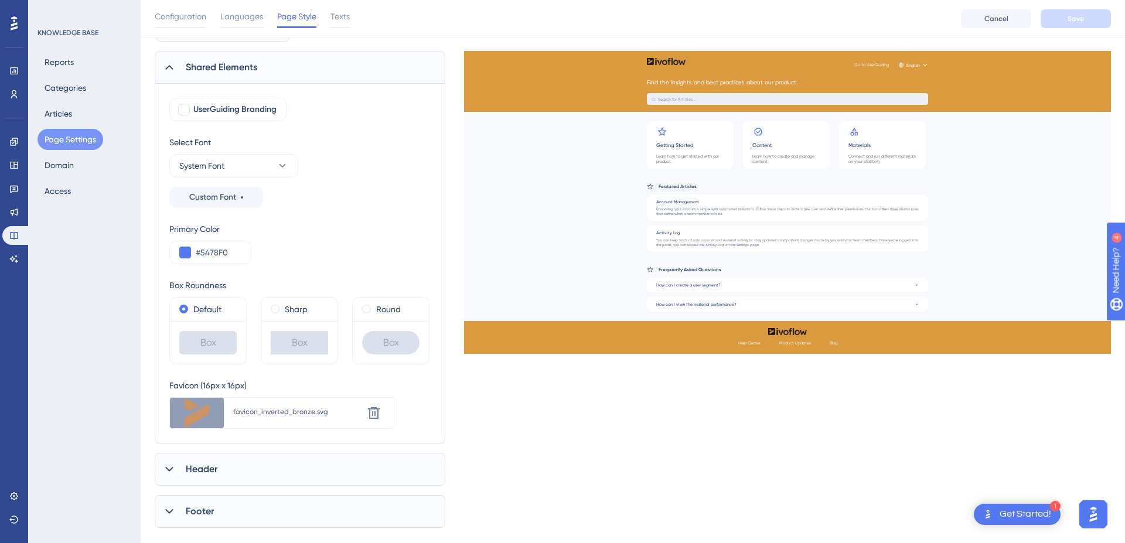
scroll to position [94, 0]
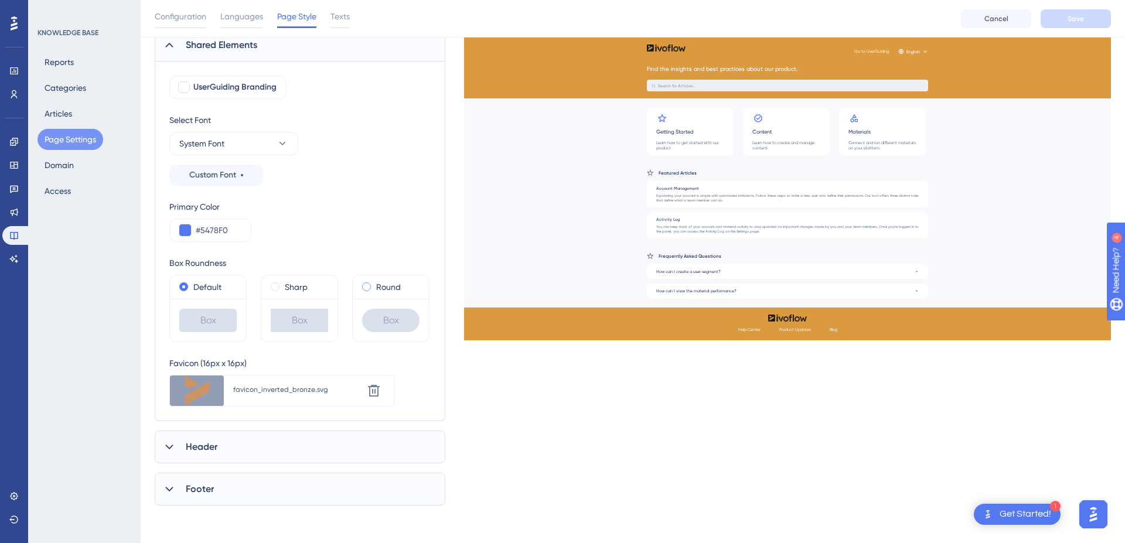
click at [368, 287] on span at bounding box center [366, 287] width 9 height 9
click at [375, 284] on input "radio" at bounding box center [375, 284] width 0 height 0
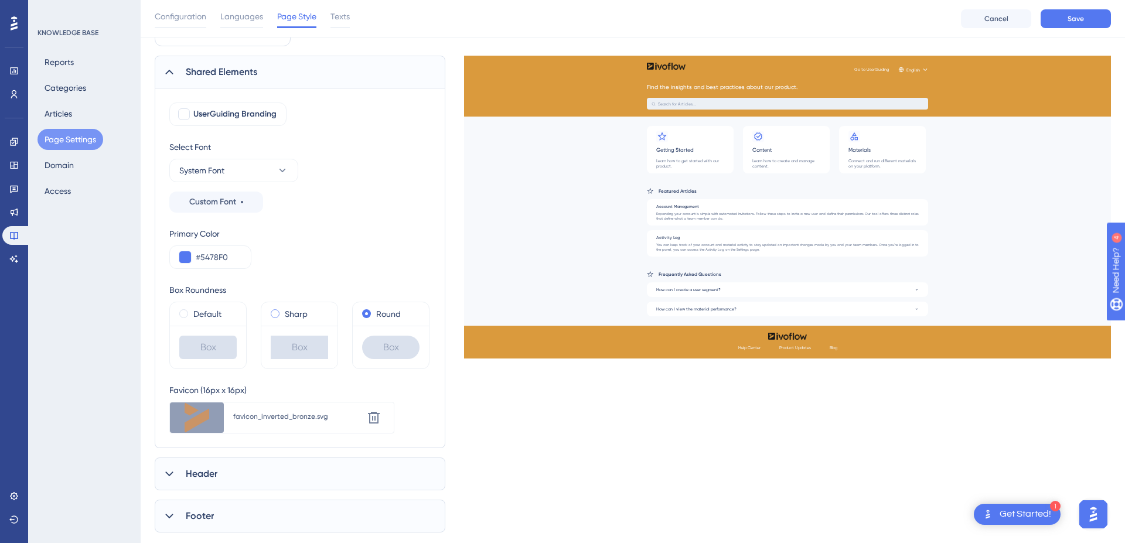
click at [271, 315] on span at bounding box center [275, 314] width 9 height 9
click at [283, 311] on input "radio" at bounding box center [283, 311] width 0 height 0
click at [365, 315] on span at bounding box center [366, 314] width 9 height 9
click at [375, 311] on input "radio" at bounding box center [375, 311] width 0 height 0
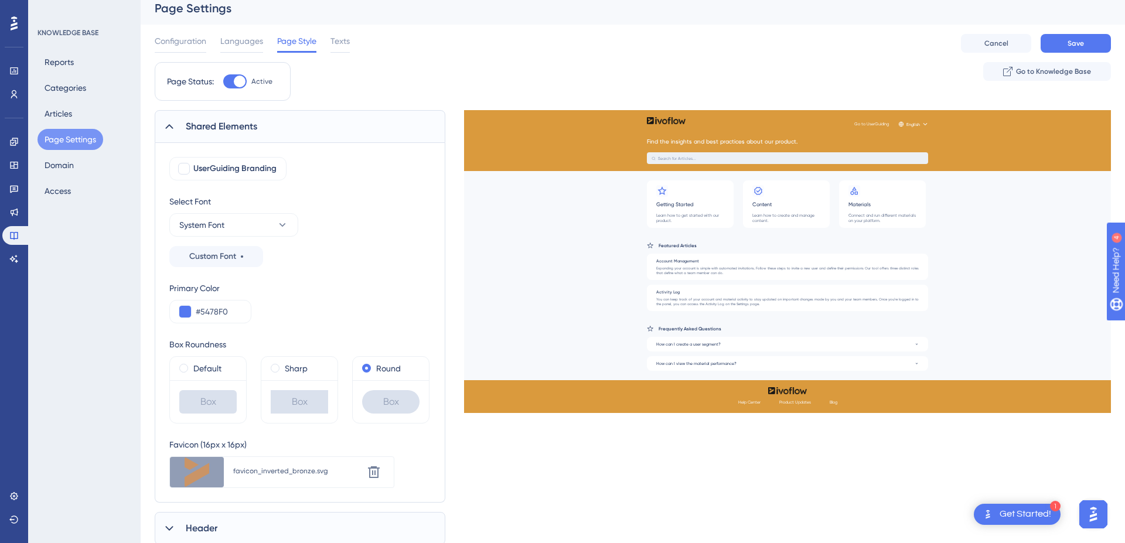
scroll to position [0, 0]
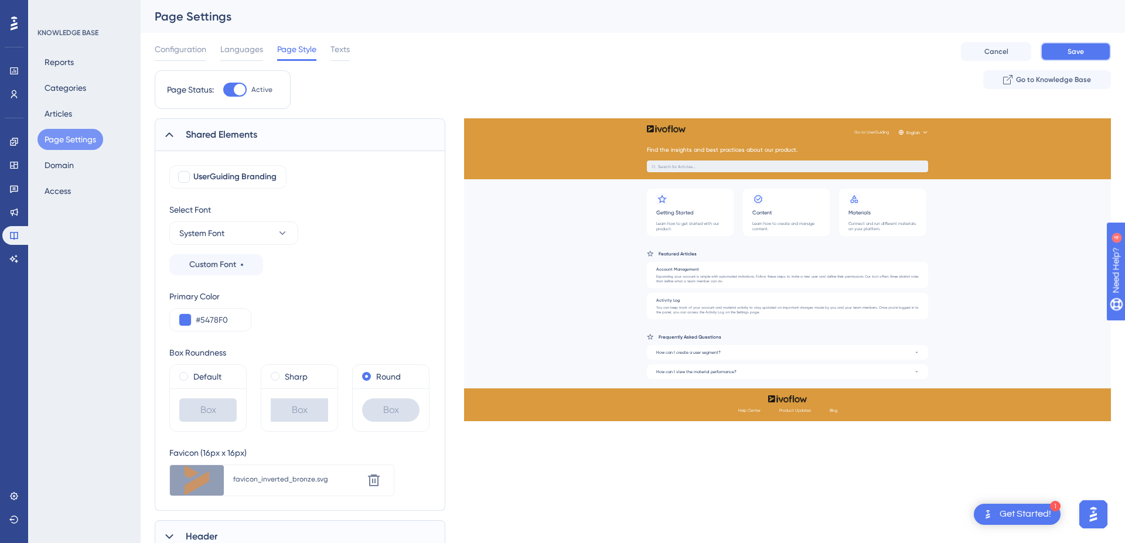
click at [1084, 50] on button "Save" at bounding box center [1076, 51] width 70 height 19
click at [169, 135] on icon at bounding box center [170, 135] width 12 height 12
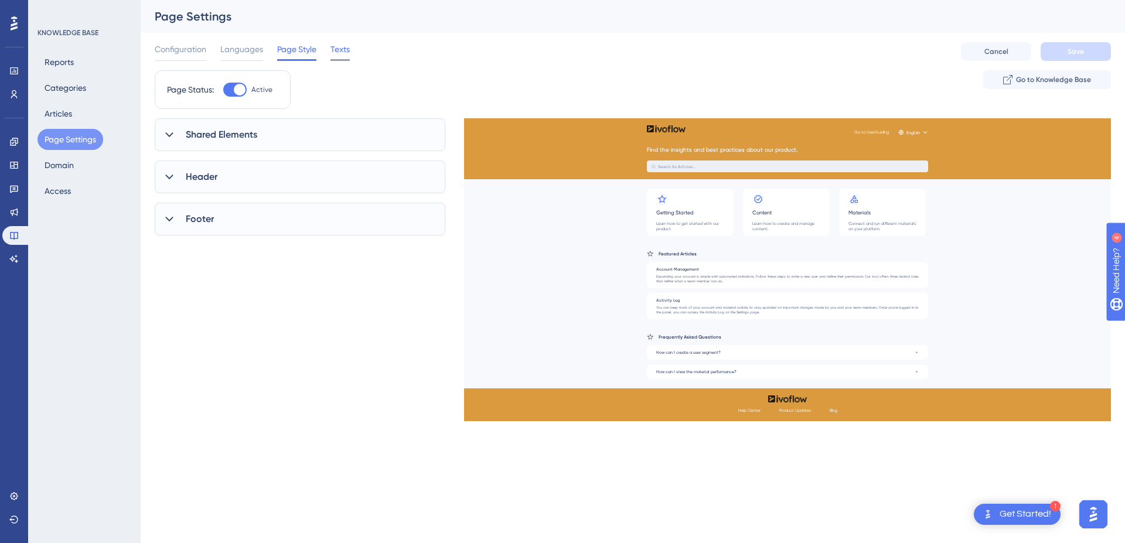
click at [344, 50] on span "Texts" at bounding box center [340, 49] width 19 height 14
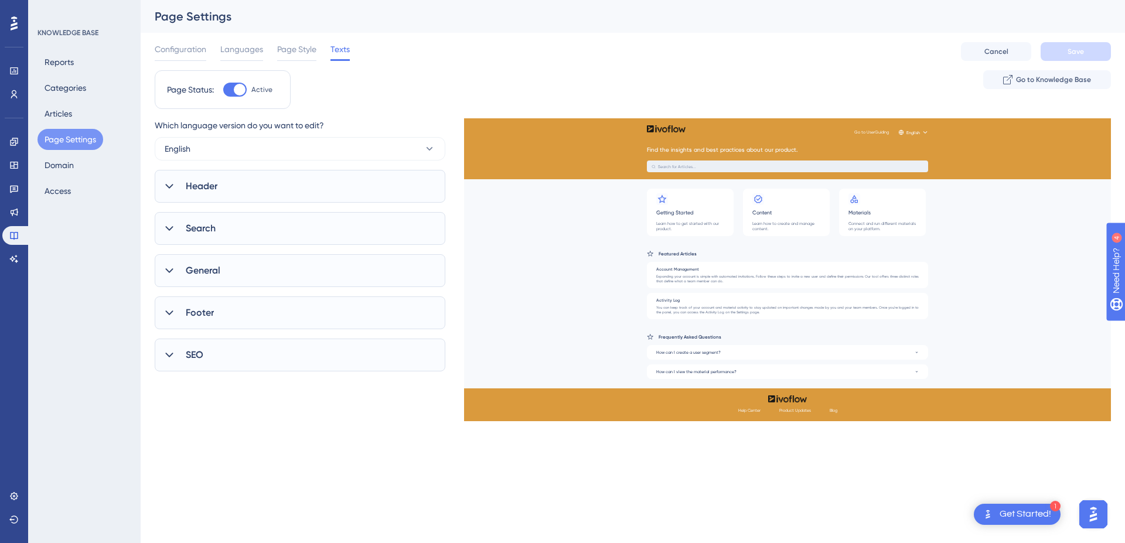
click at [166, 192] on div at bounding box center [169, 186] width 14 height 14
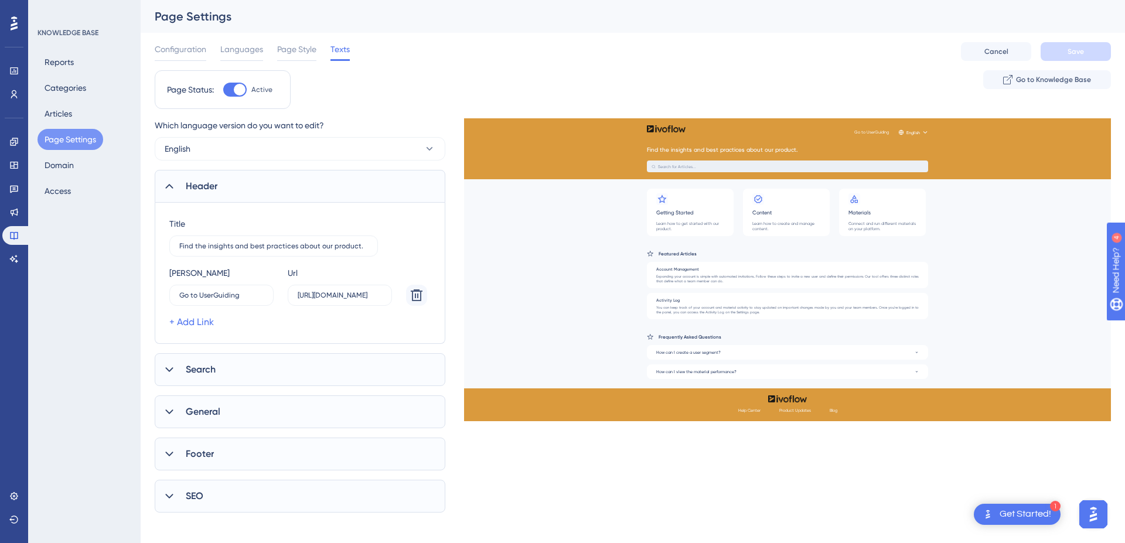
click at [167, 189] on icon at bounding box center [170, 187] width 12 height 12
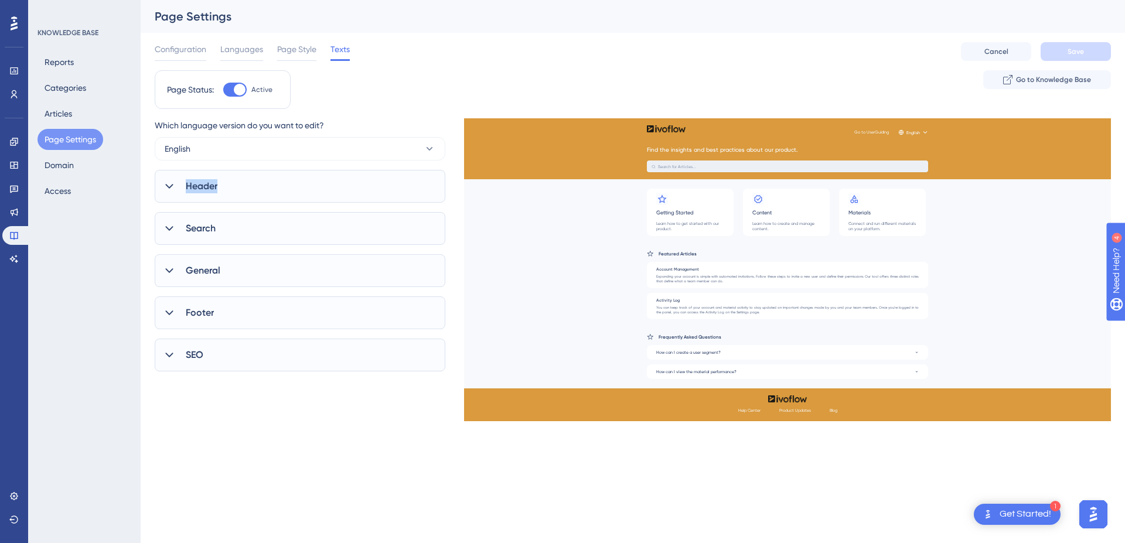
click at [167, 189] on icon at bounding box center [170, 187] width 12 height 12
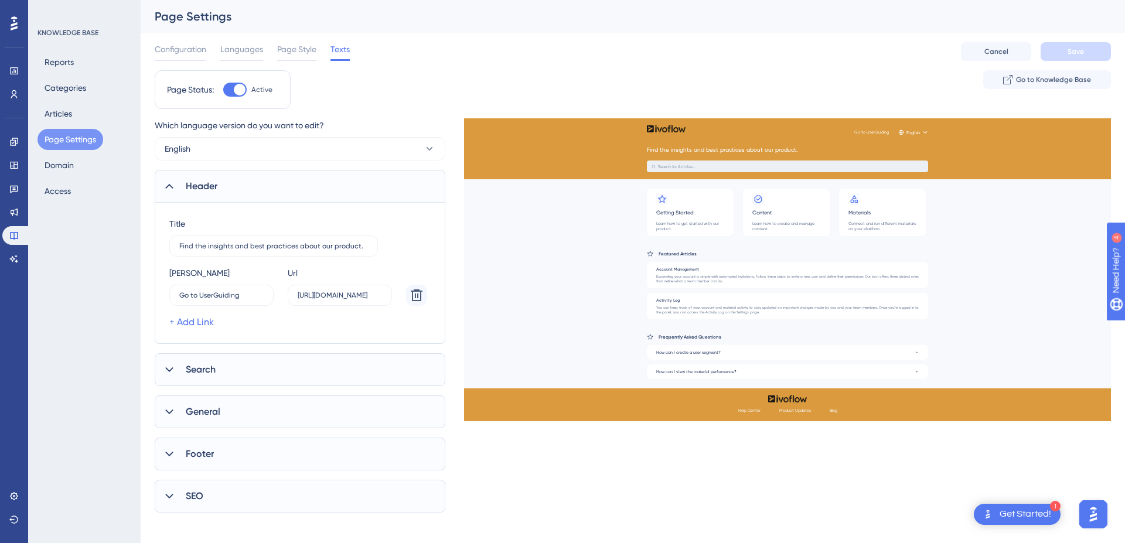
click at [167, 189] on icon at bounding box center [170, 187] width 12 height 12
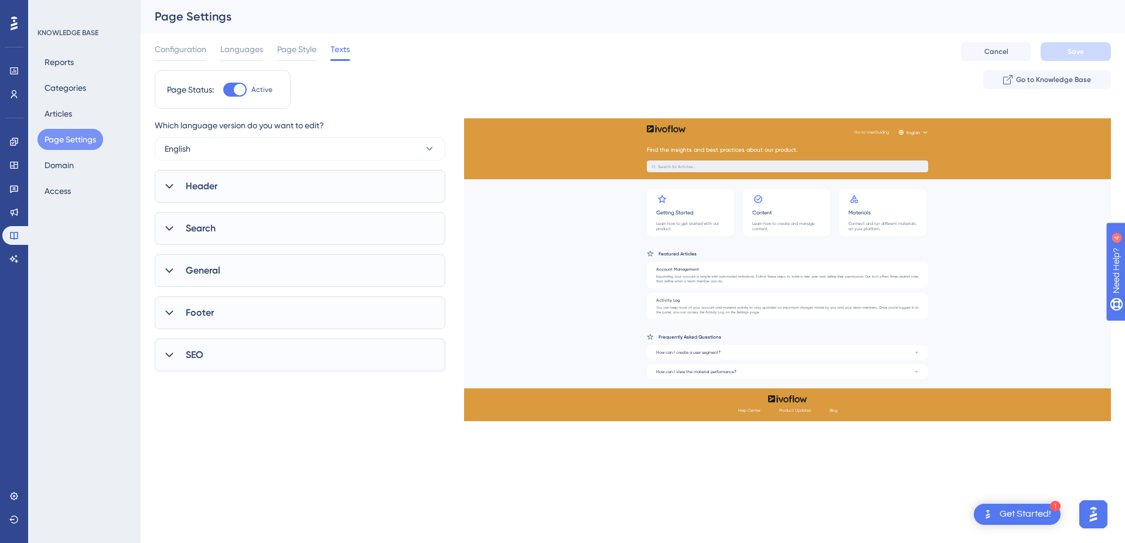
click at [166, 230] on icon at bounding box center [170, 229] width 12 height 12
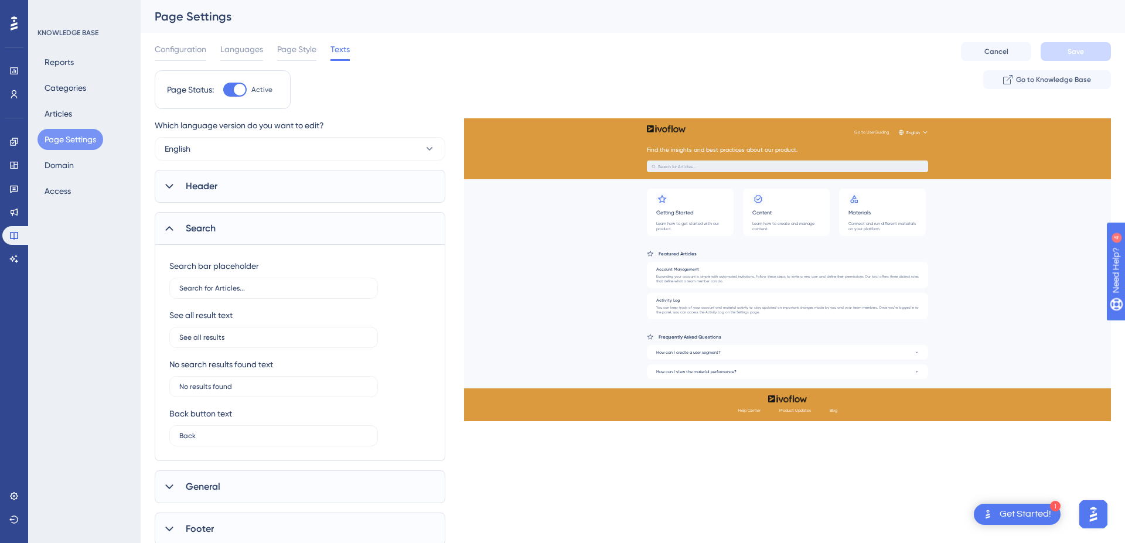
click at [166, 230] on icon at bounding box center [169, 228] width 8 height 5
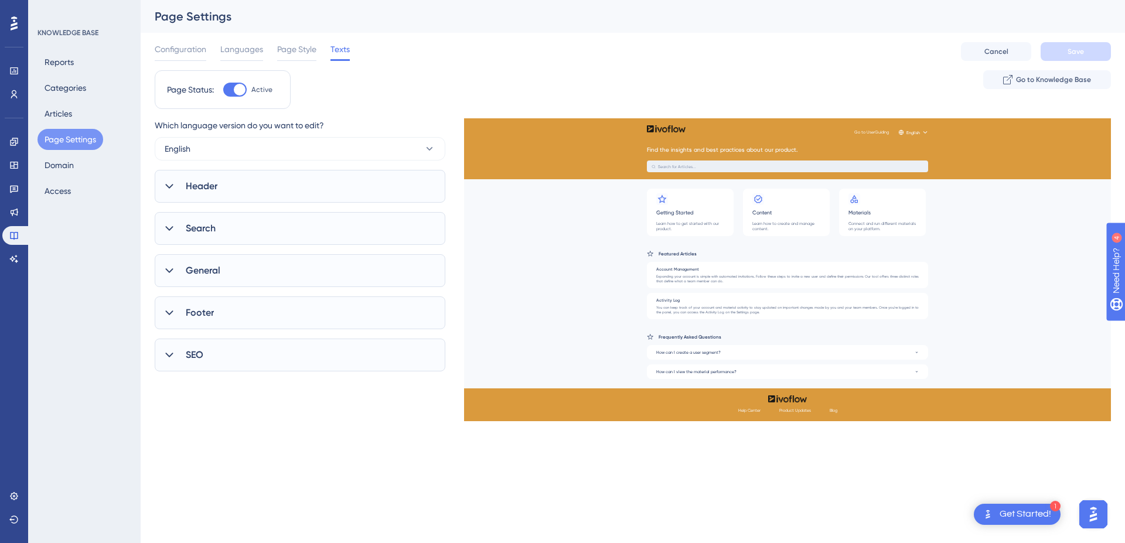
click at [168, 267] on icon at bounding box center [170, 271] width 12 height 12
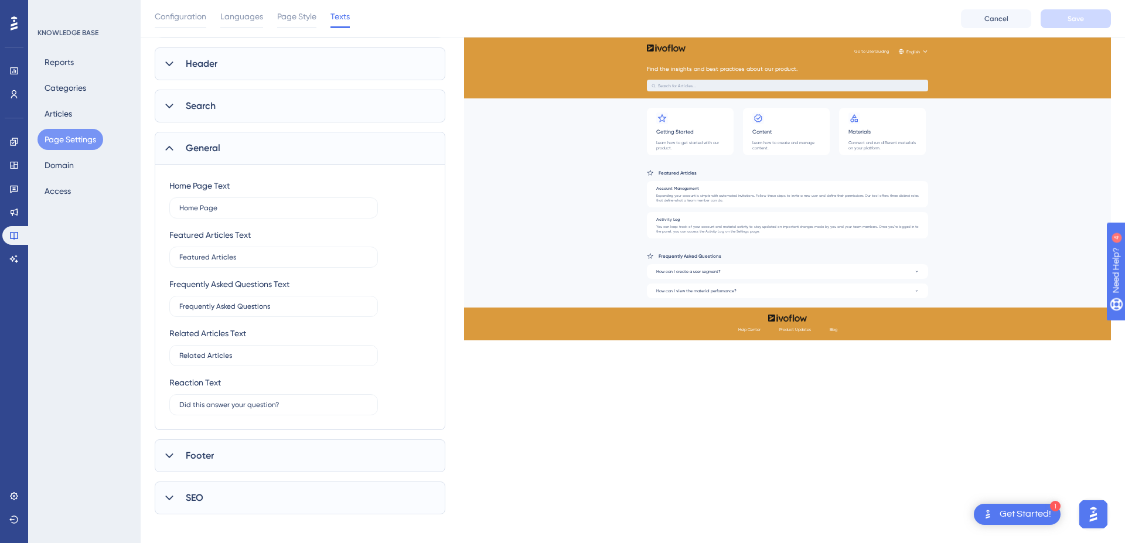
scroll to position [136, 0]
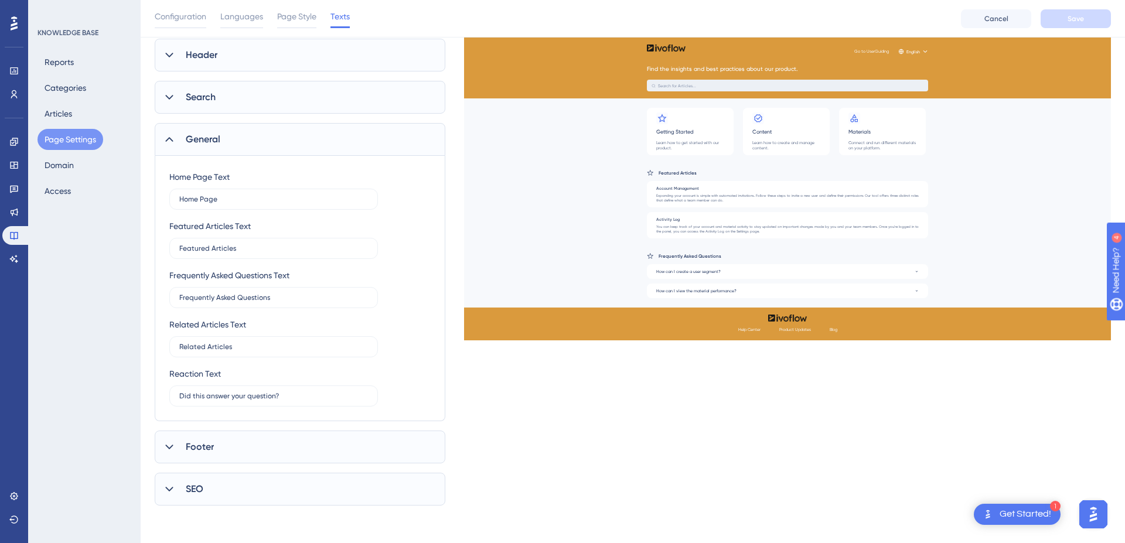
click at [164, 489] on icon at bounding box center [170, 490] width 12 height 12
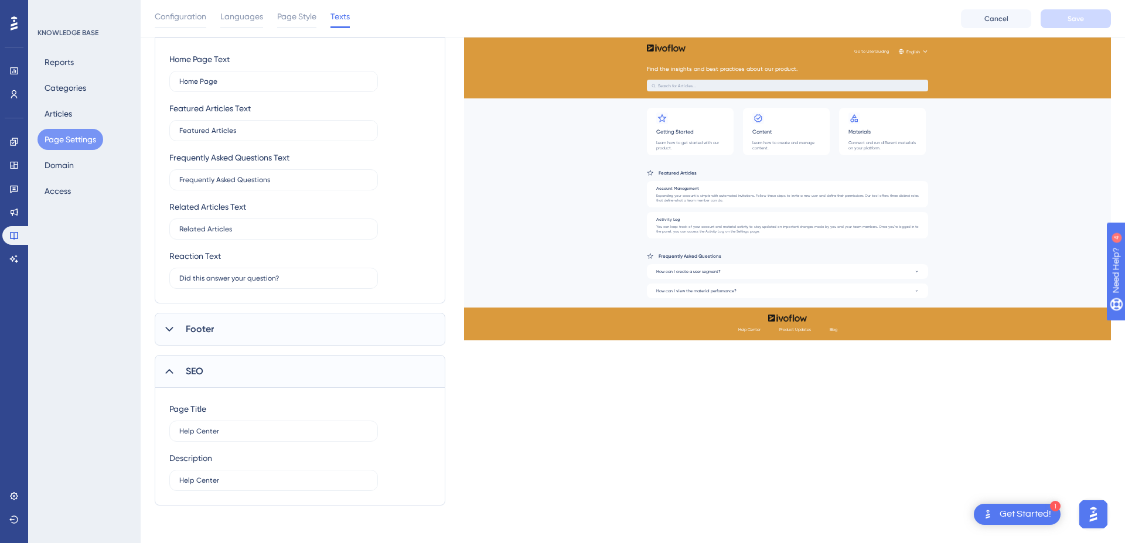
click at [166, 332] on icon at bounding box center [170, 330] width 12 height 12
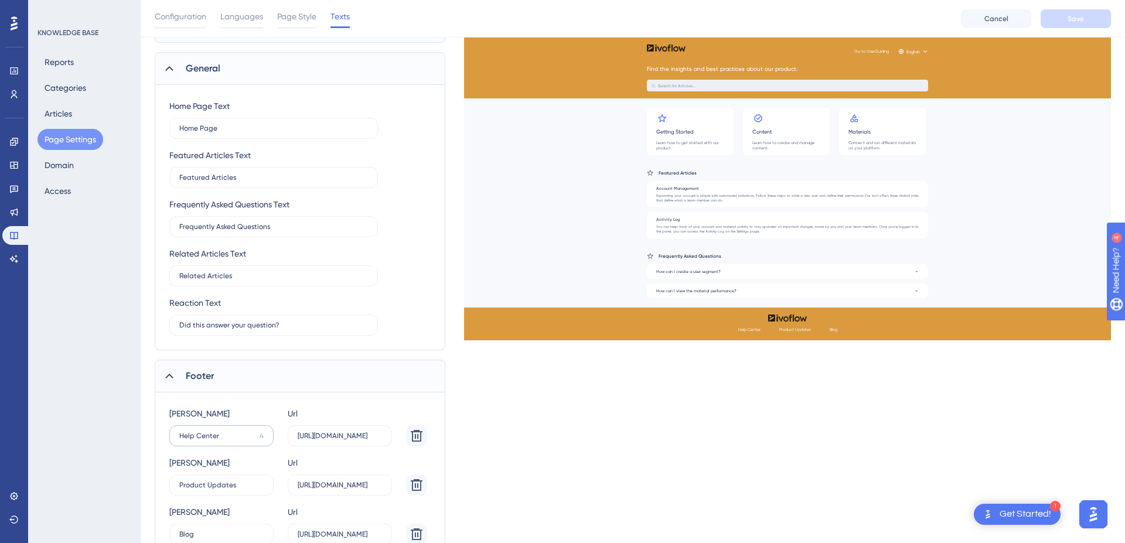
scroll to position [0, 0]
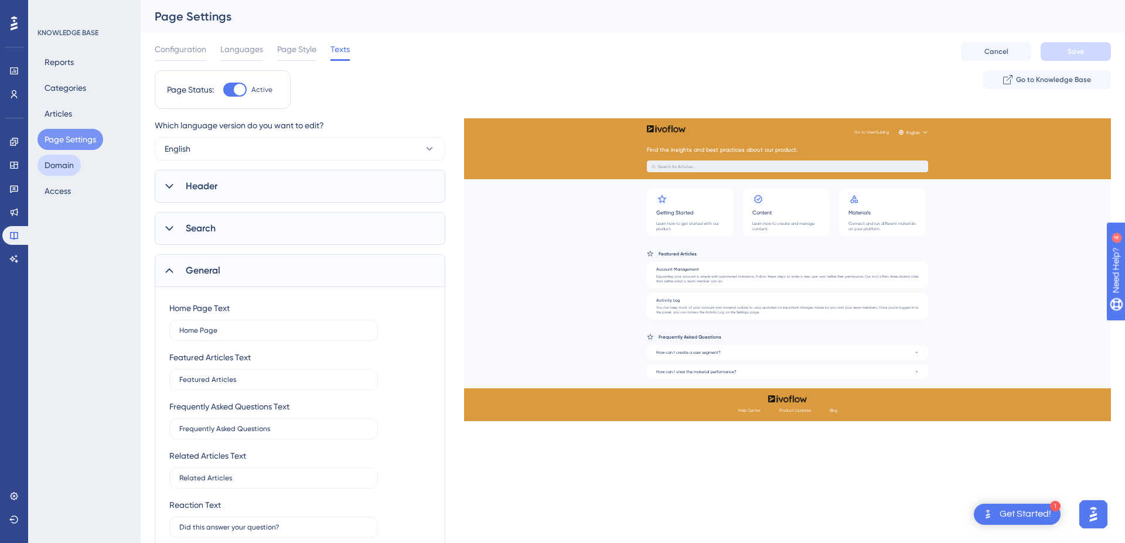
click at [66, 162] on button "Domain" at bounding box center [59, 165] width 43 height 21
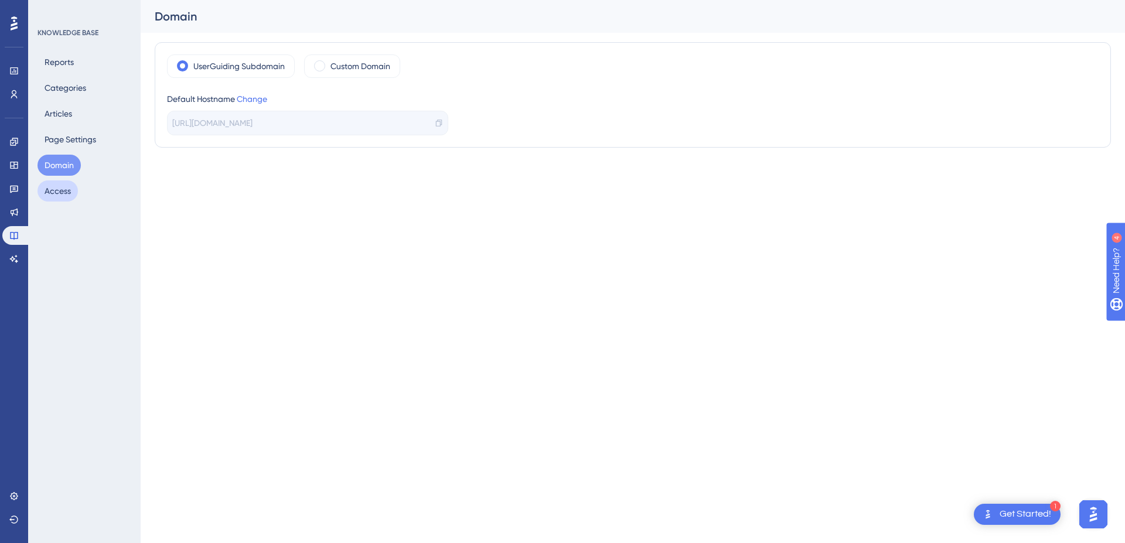
click at [56, 188] on button "Access" at bounding box center [58, 191] width 40 height 21
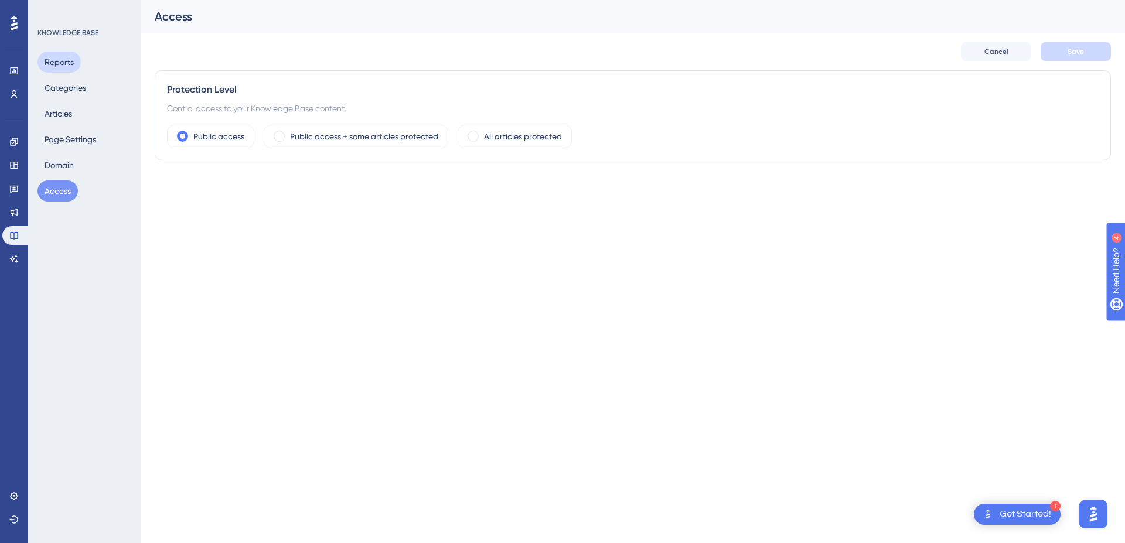
click at [61, 58] on button "Reports" at bounding box center [59, 62] width 43 height 21
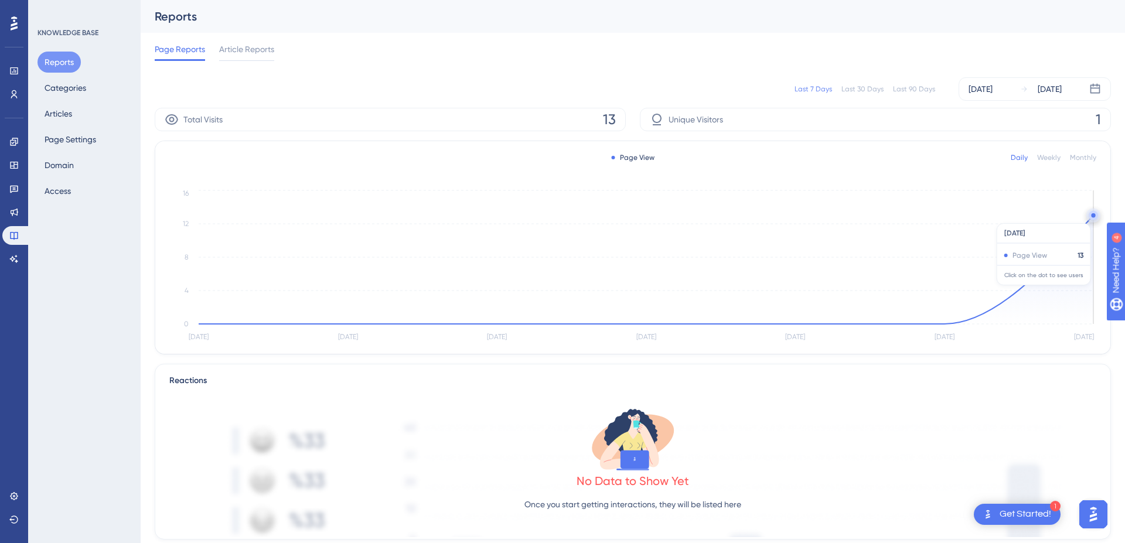
click at [1093, 217] on circle at bounding box center [1093, 215] width 9 height 9
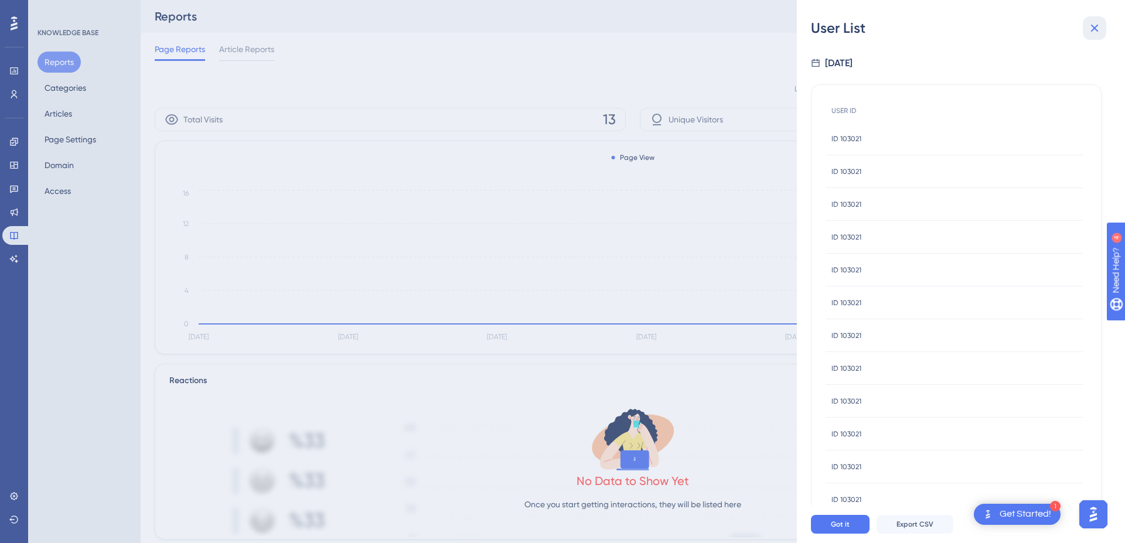
drag, startPoint x: 1093, startPoint y: 29, endPoint x: 815, endPoint y: 13, distance: 277.7
click at [1093, 29] on icon at bounding box center [1095, 28] width 14 height 14
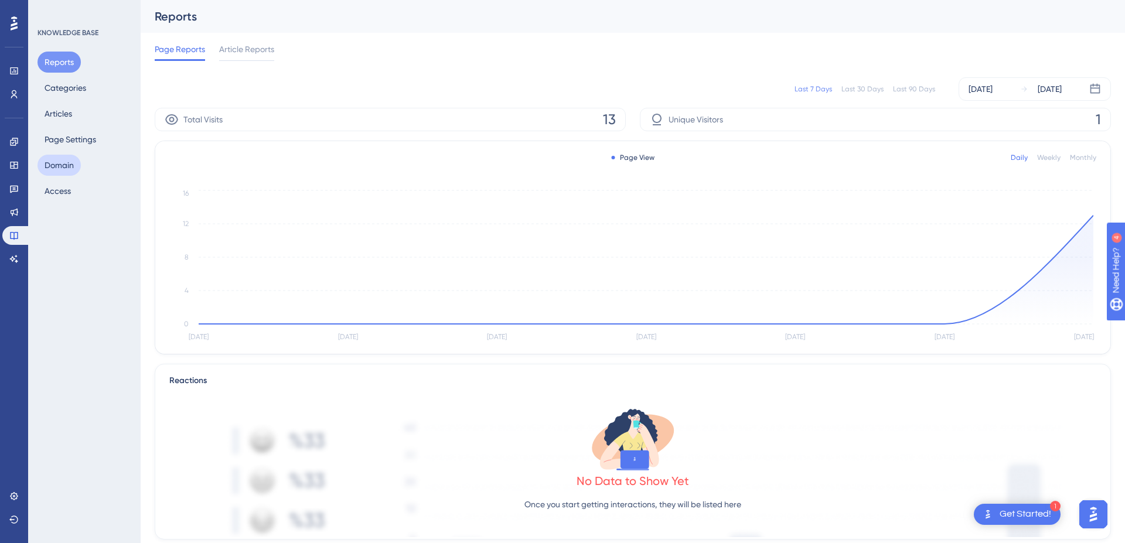
click at [67, 162] on button "Domain" at bounding box center [59, 165] width 43 height 21
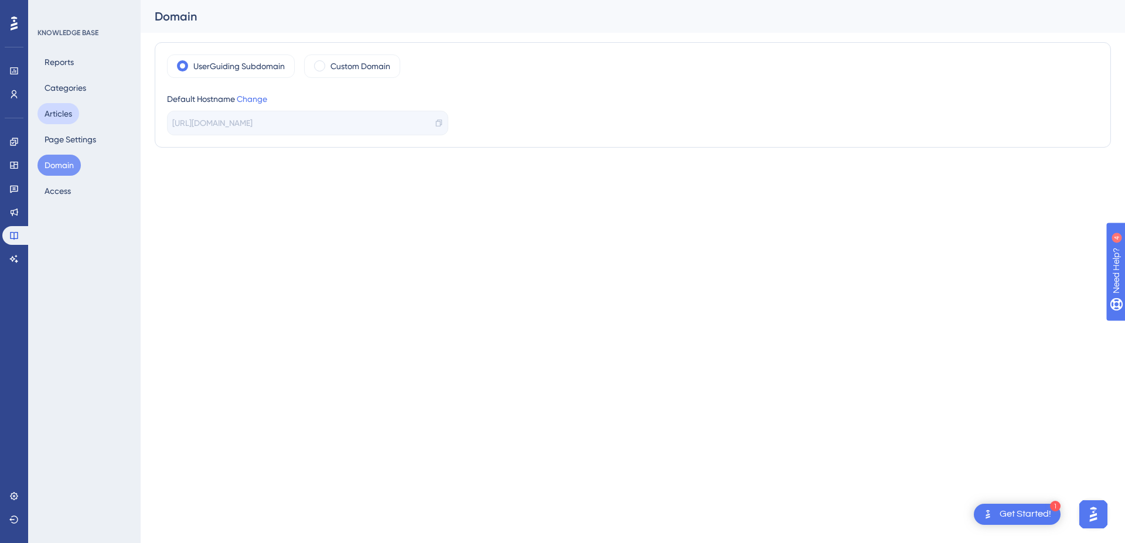
click at [70, 117] on button "Articles" at bounding box center [59, 113] width 42 height 21
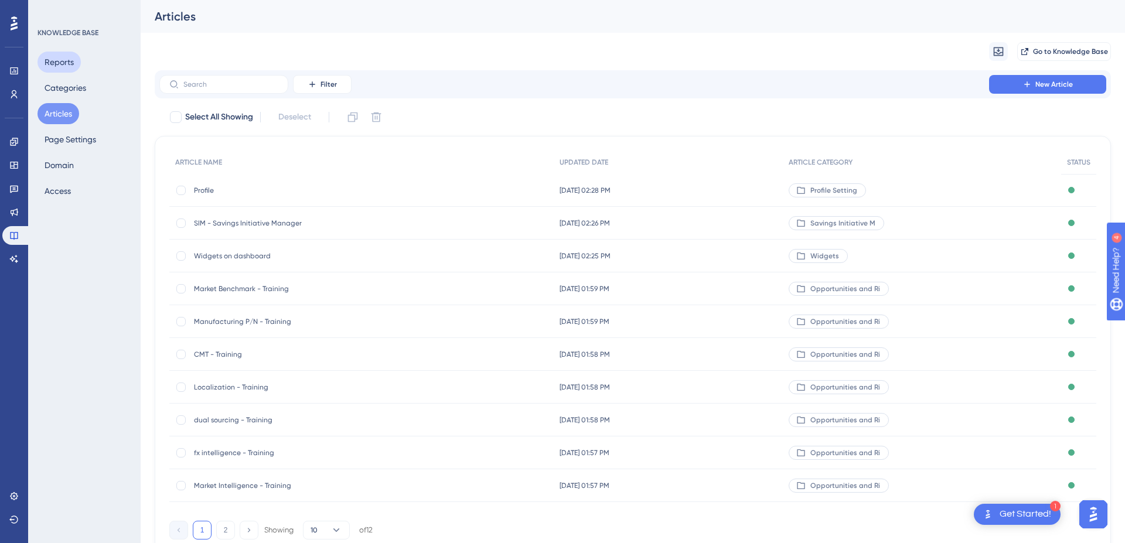
click at [69, 57] on button "Reports" at bounding box center [59, 62] width 43 height 21
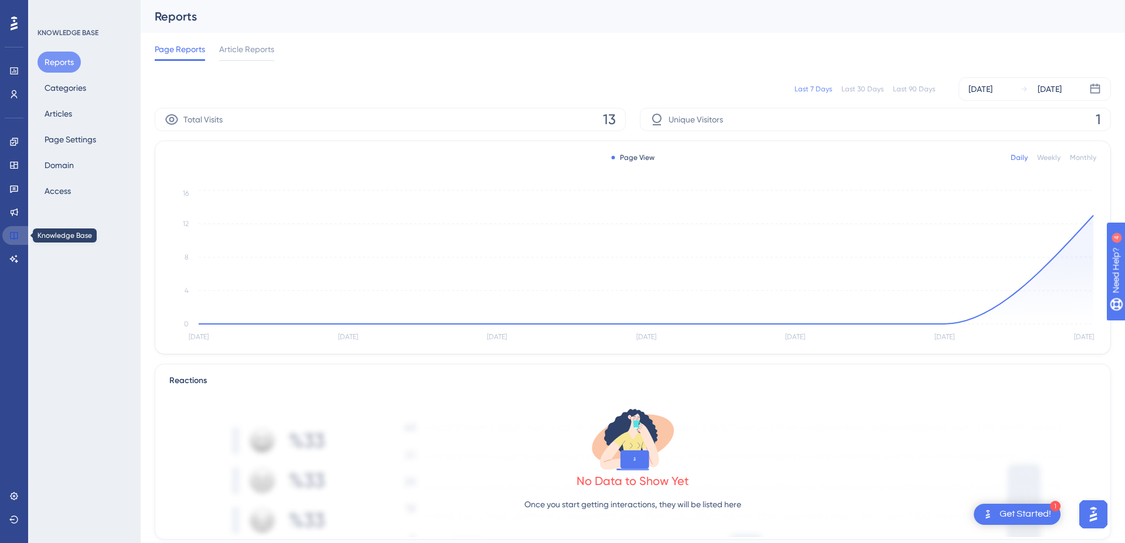
click at [12, 237] on icon at bounding box center [13, 235] width 9 height 9
click at [52, 88] on button "Categories" at bounding box center [66, 87] width 56 height 21
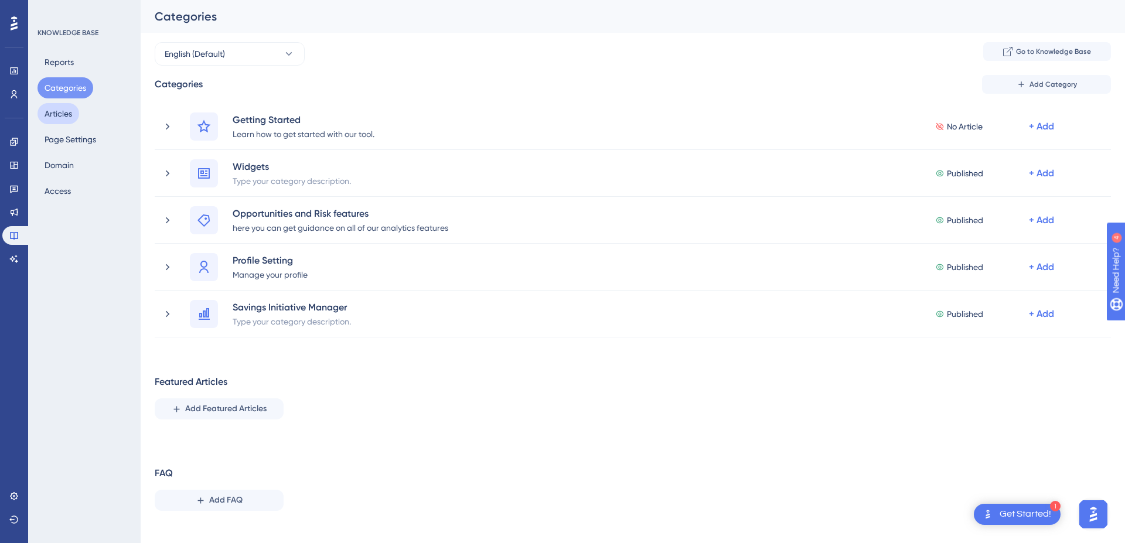
click at [58, 120] on button "Articles" at bounding box center [59, 113] width 42 height 21
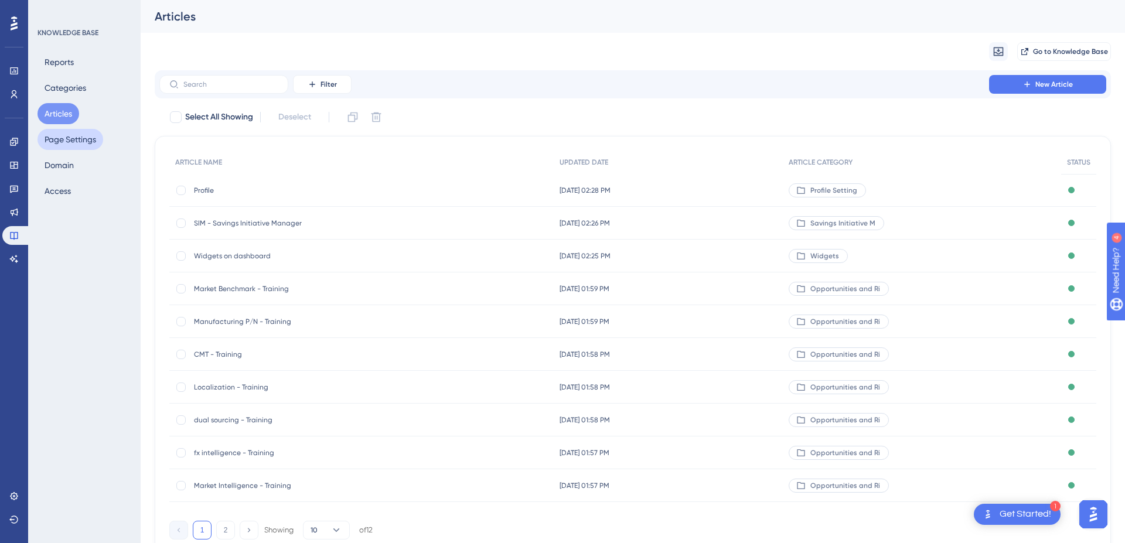
click at [64, 141] on button "Page Settings" at bounding box center [71, 139] width 66 height 21
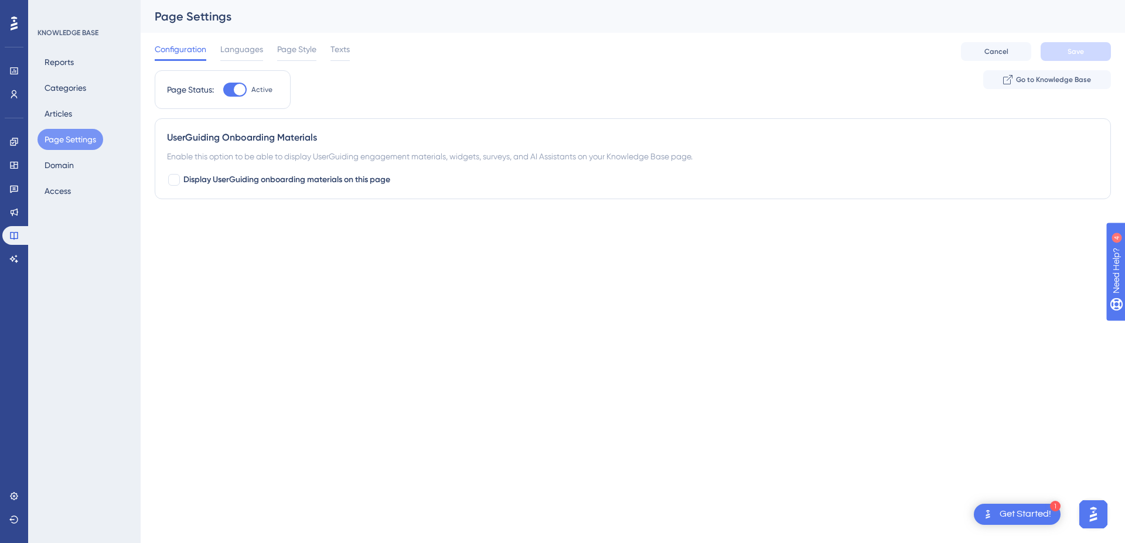
click at [239, 84] on div at bounding box center [240, 90] width 12 height 12
click at [223, 90] on input "Active" at bounding box center [223, 90] width 1 height 1
checkbox input "false"
click at [1079, 50] on span "Save" at bounding box center [1076, 51] width 16 height 9
